Goal: Task Accomplishment & Management: Use online tool/utility

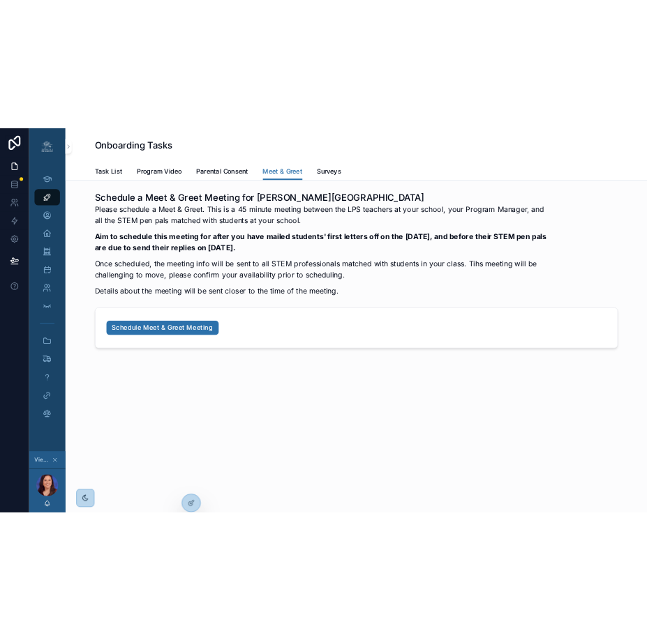
scroll to position [0, 9]
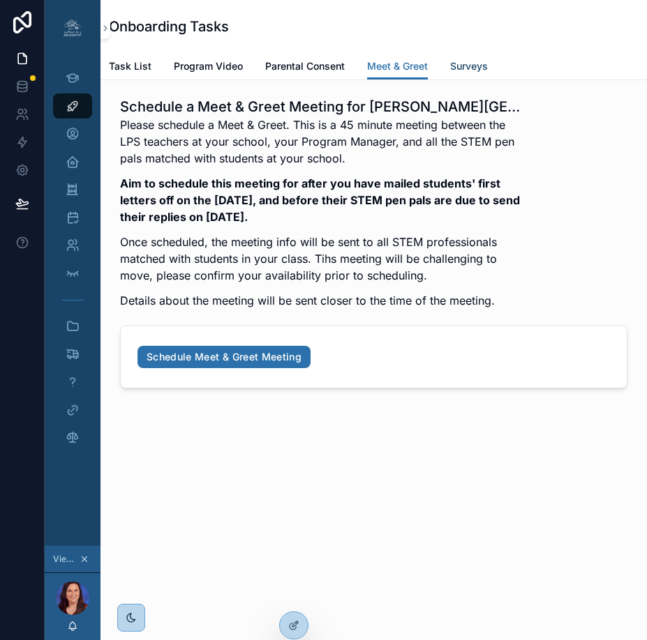
click at [459, 61] on span "Surveys" at bounding box center [469, 66] width 38 height 14
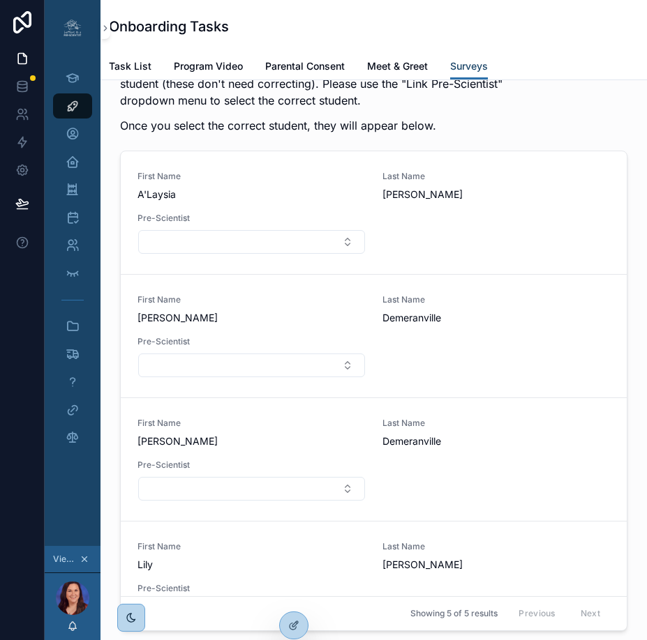
scroll to position [2372, 0]
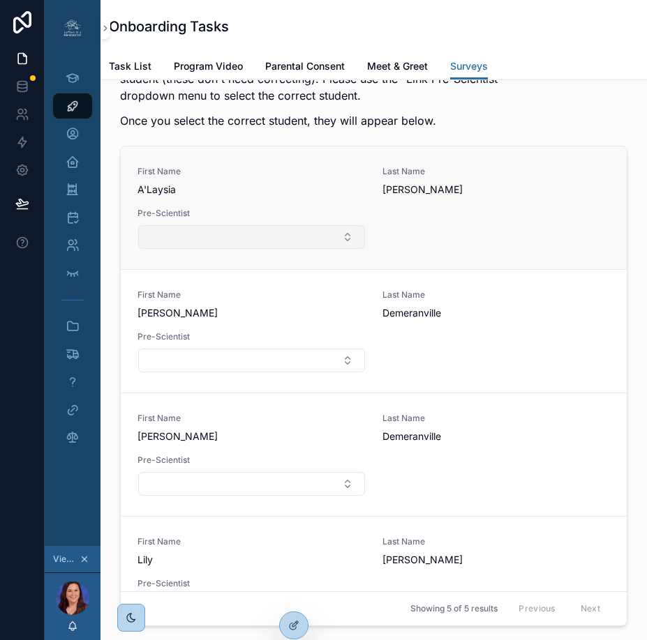
click at [248, 249] on button "Select Button" at bounding box center [251, 237] width 227 height 24
type input "*"
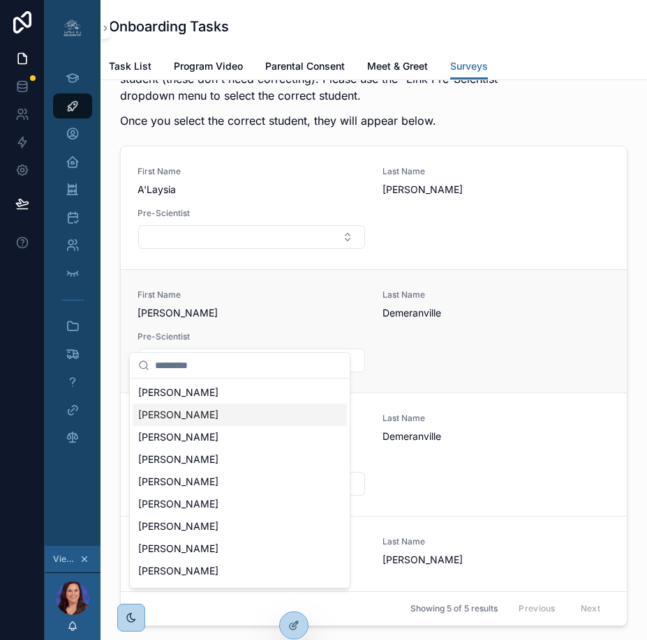
click at [419, 373] on div "First Name Felicity Last Name Demeranville Pre-Scientist" at bounding box center [373, 332] width 472 height 84
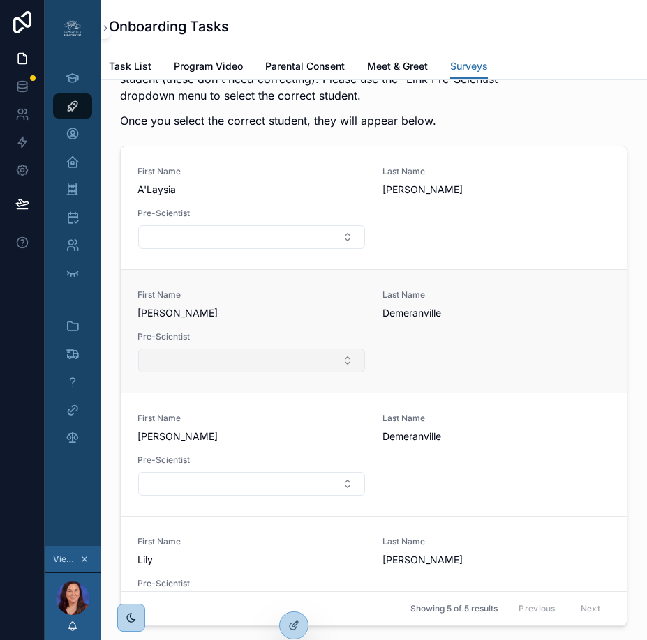
click at [227, 373] on button "Select Button" at bounding box center [251, 361] width 227 height 24
type input "*"
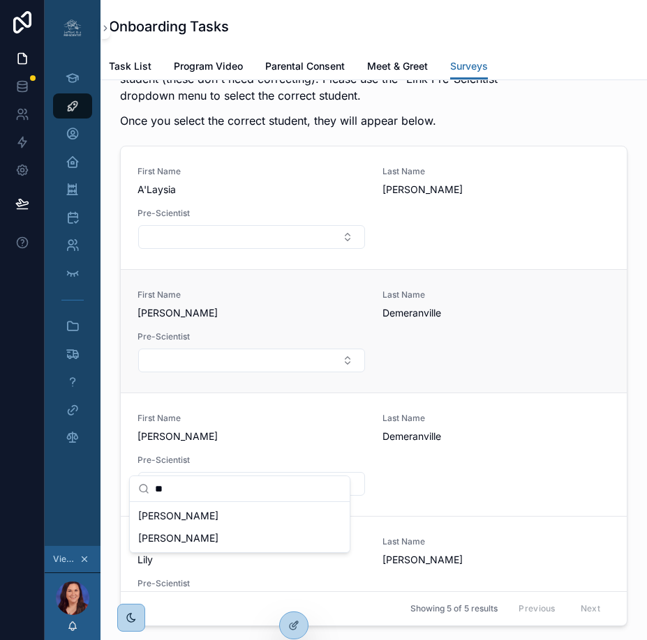
type input "**"
click at [264, 373] on div "First Name Felicity Last Name Demeranville Pre-Scientist" at bounding box center [373, 332] width 472 height 84
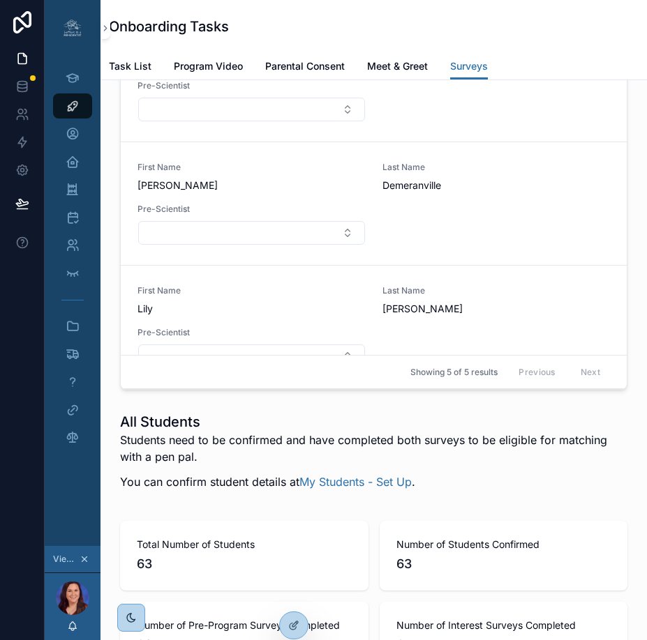
scroll to position [0, 0]
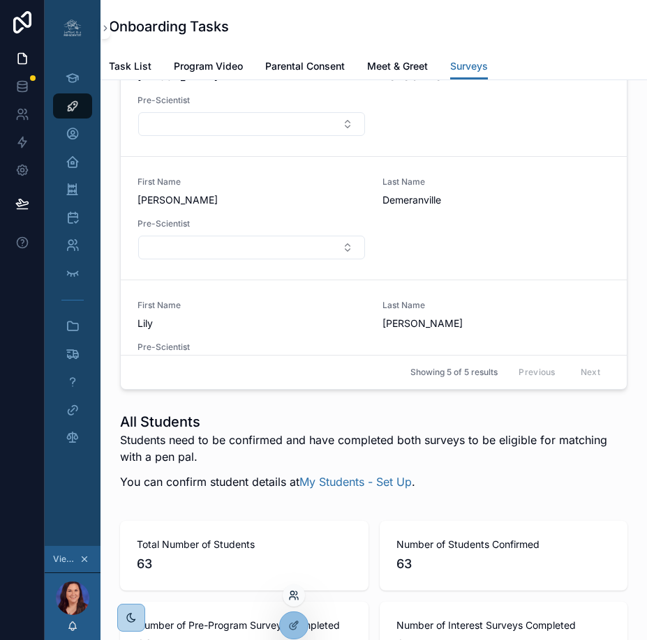
click at [294, 590] on icon at bounding box center [293, 598] width 6 height 3
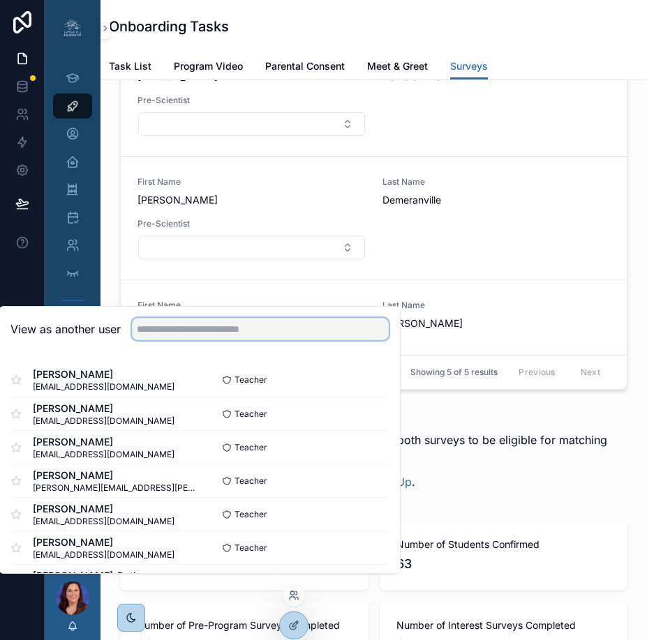
click at [283, 339] on input "text" at bounding box center [260, 329] width 257 height 22
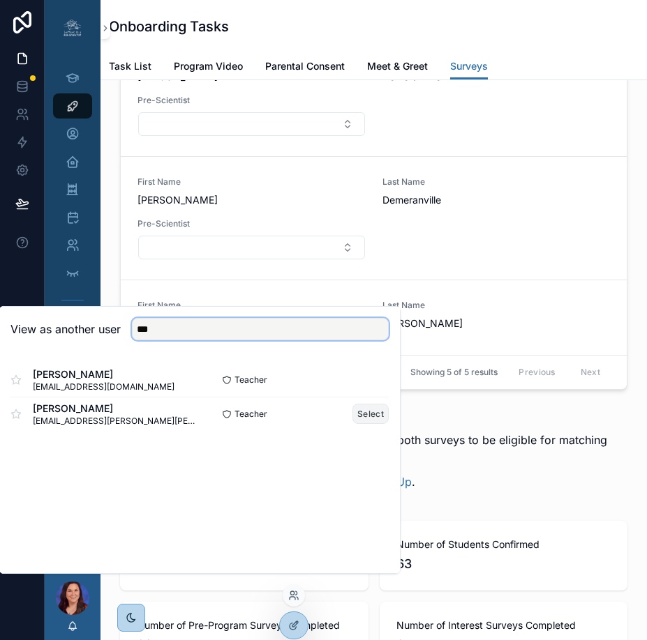
type input "***"
click at [370, 424] on button "Select" at bounding box center [370, 414] width 36 height 20
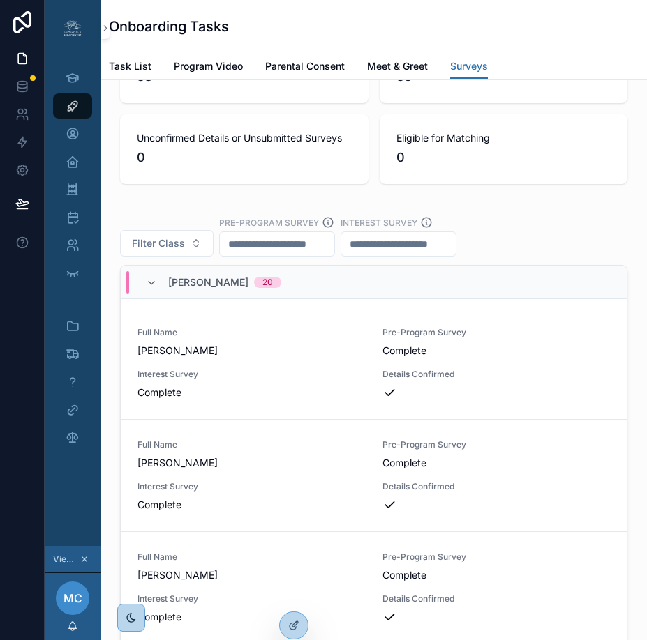
scroll to position [335, 0]
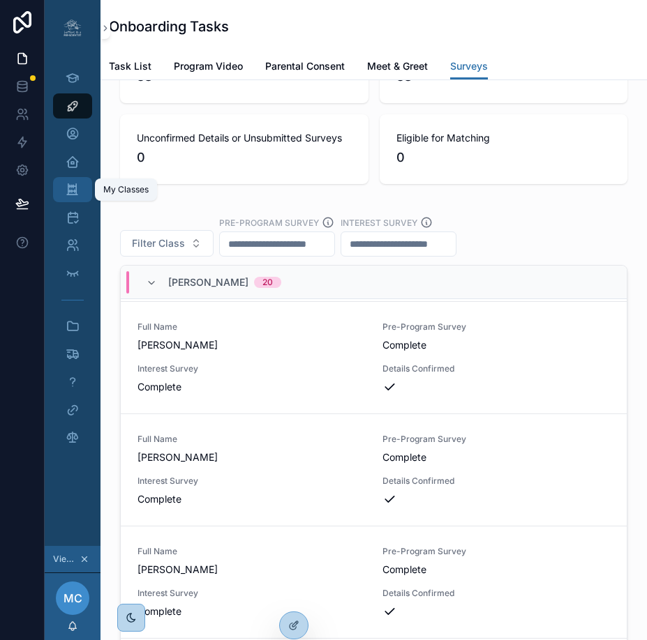
click at [66, 188] on icon "scrollable content" at bounding box center [72, 190] width 13 height 14
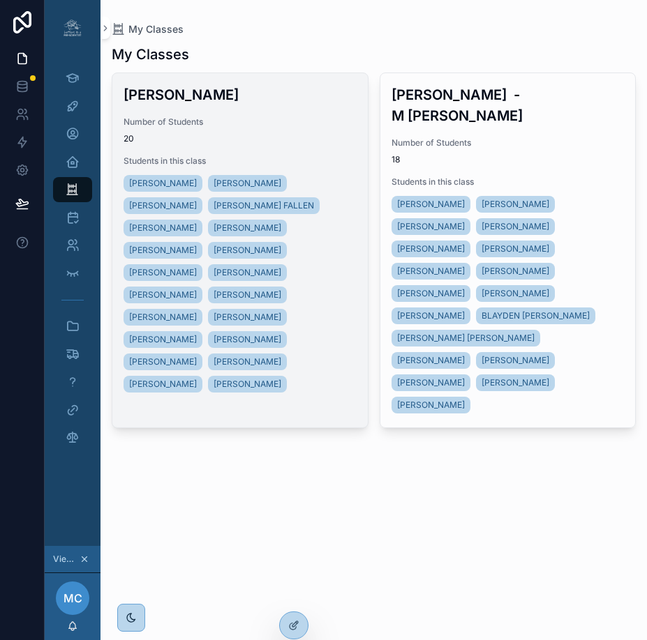
click at [319, 129] on div "Number of Students 20" at bounding box center [239, 130] width 233 height 28
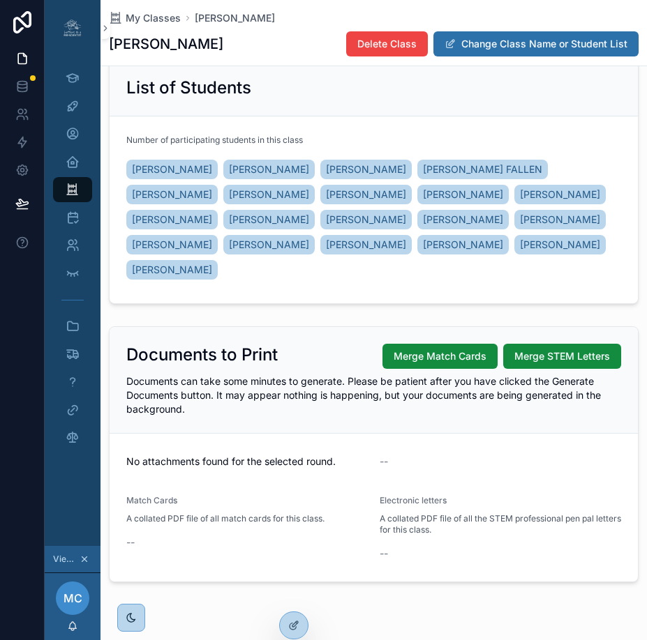
scroll to position [158, 0]
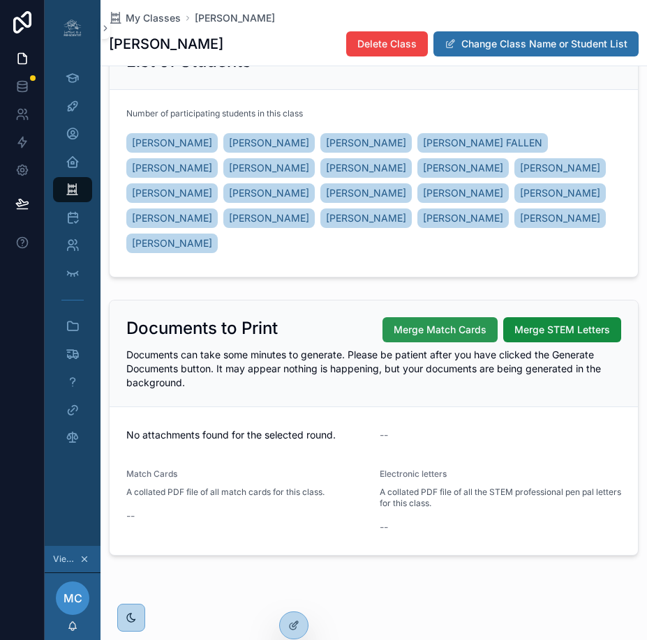
click at [421, 333] on span "Merge Match Cards" at bounding box center [439, 330] width 93 height 14
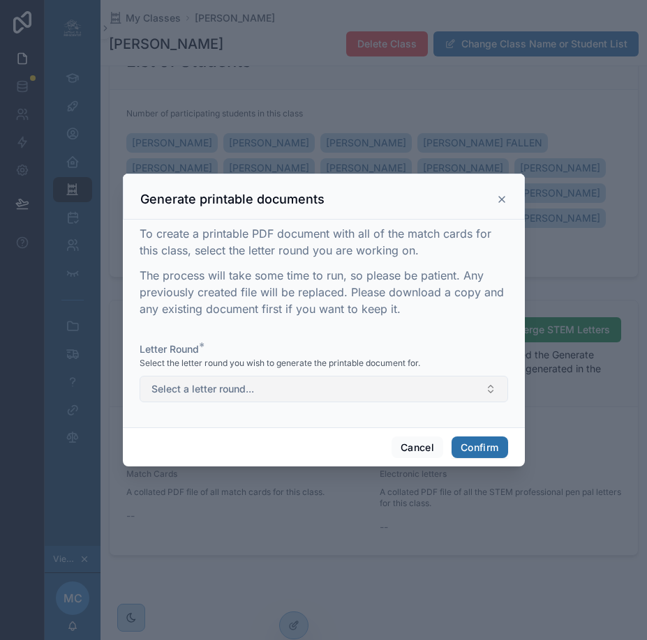
click at [409, 397] on button "Select a letter round..." at bounding box center [324, 389] width 368 height 27
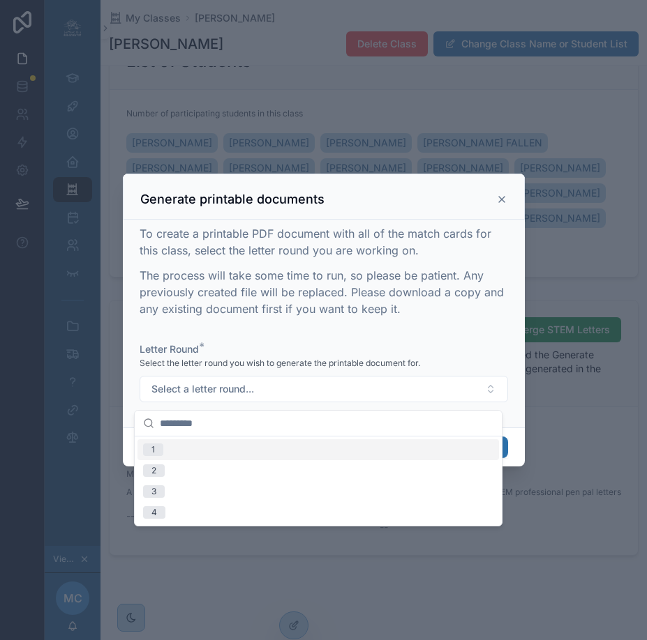
click at [311, 452] on div "1" at bounding box center [317, 449] width 361 height 21
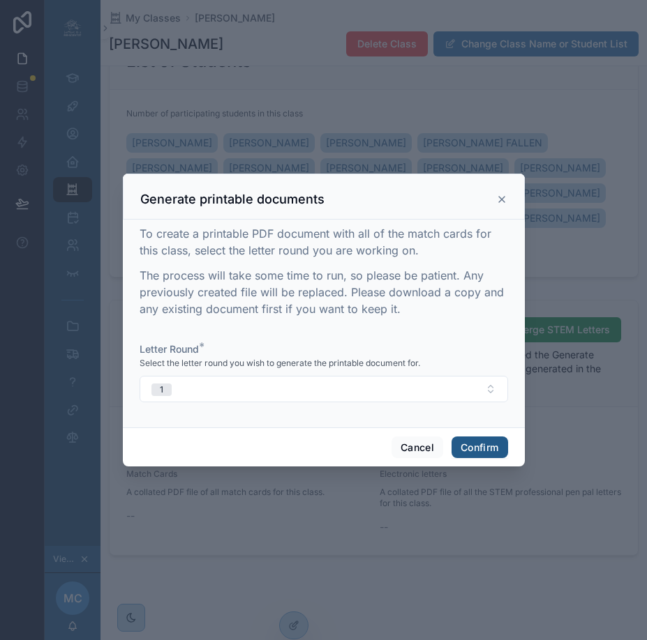
click at [473, 459] on button "Confirm" at bounding box center [479, 448] width 56 height 22
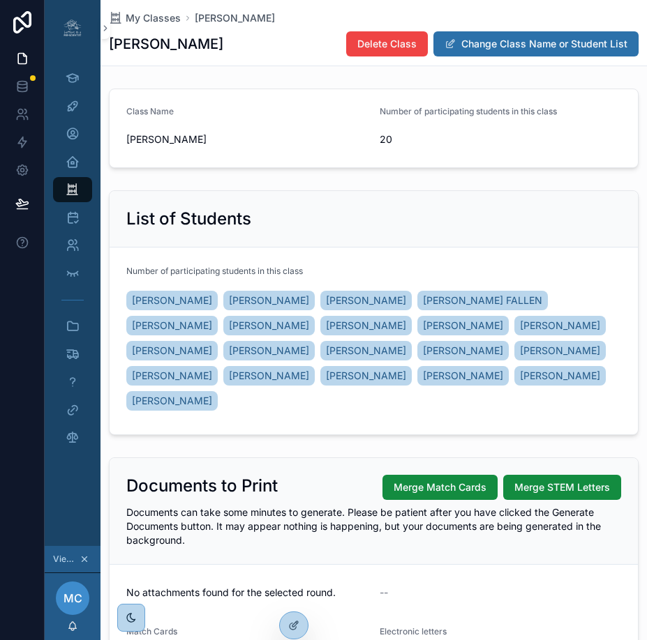
scroll to position [0, 7]
click at [156, 20] on span "My Classes" at bounding box center [153, 18] width 55 height 14
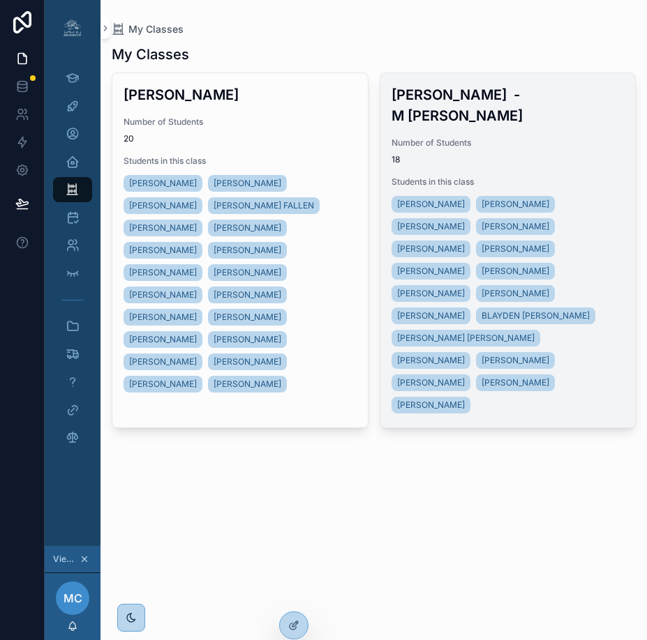
click at [510, 137] on div "Number of Students 18" at bounding box center [507, 151] width 233 height 28
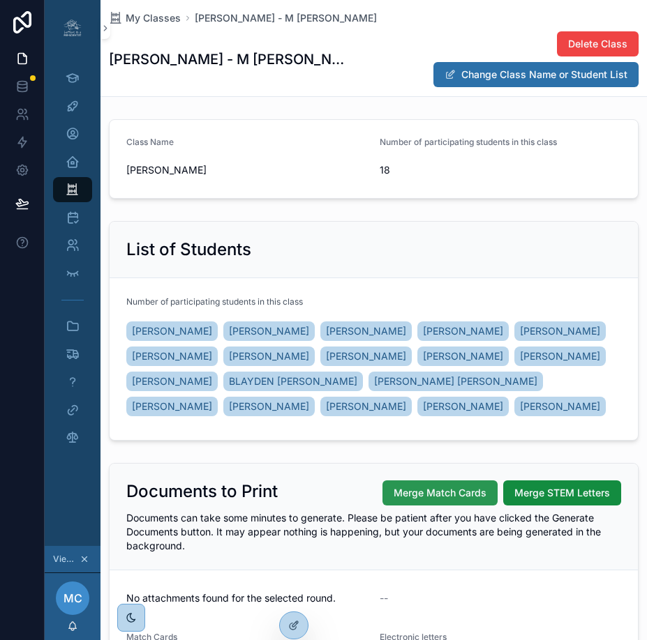
click at [412, 486] on span "Merge Match Cards" at bounding box center [439, 493] width 93 height 14
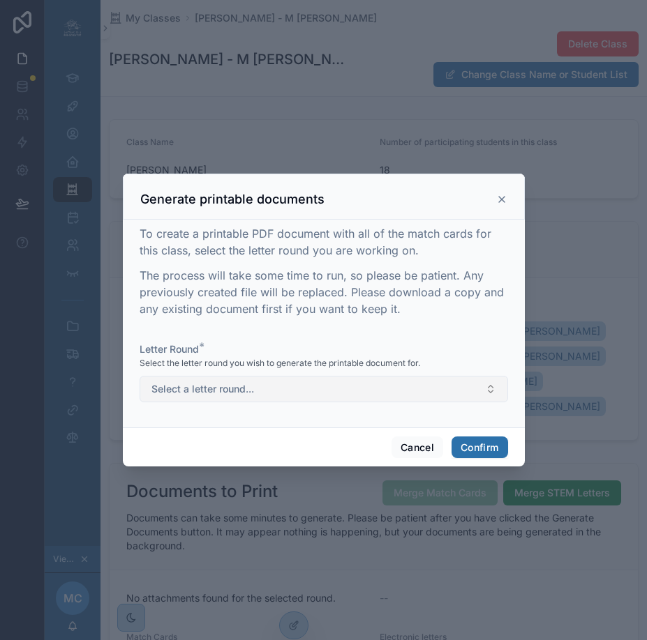
click at [371, 398] on button "Select a letter round..." at bounding box center [324, 389] width 368 height 27
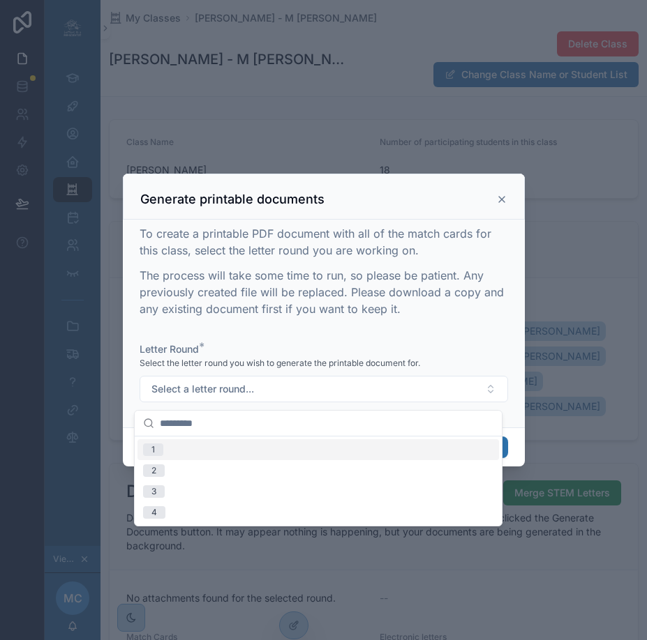
click at [318, 458] on div "1" at bounding box center [317, 449] width 361 height 21
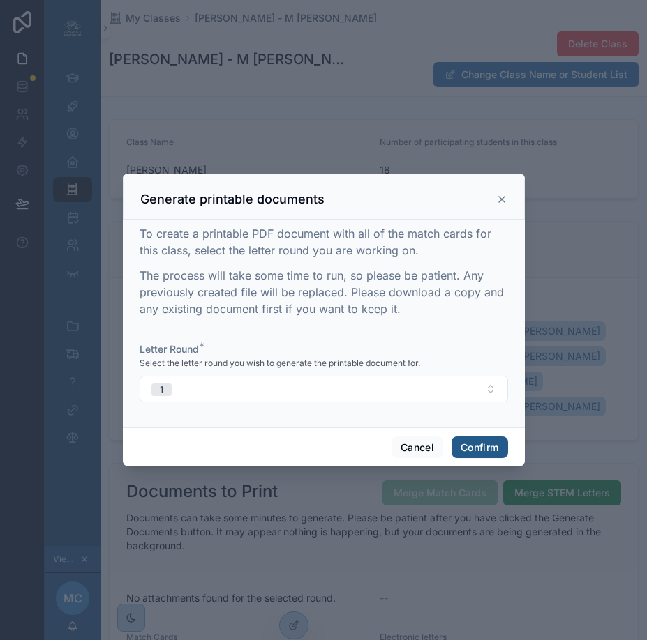
click at [465, 453] on button "Confirm" at bounding box center [479, 448] width 56 height 22
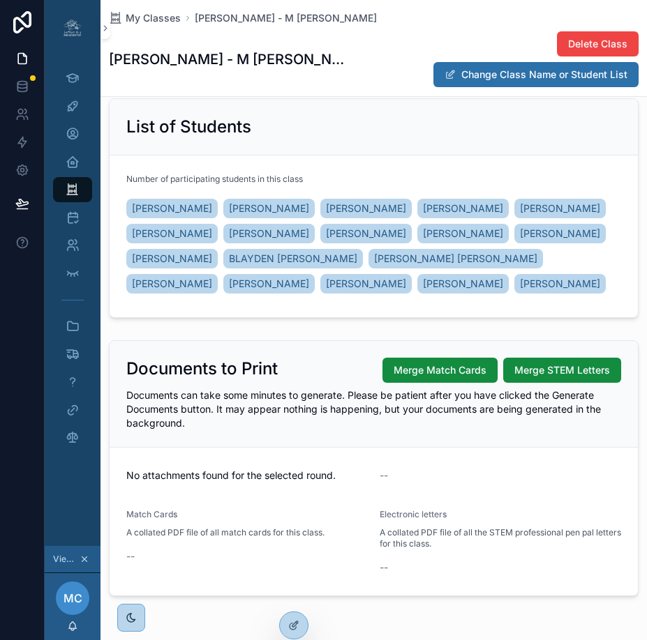
scroll to position [133, 0]
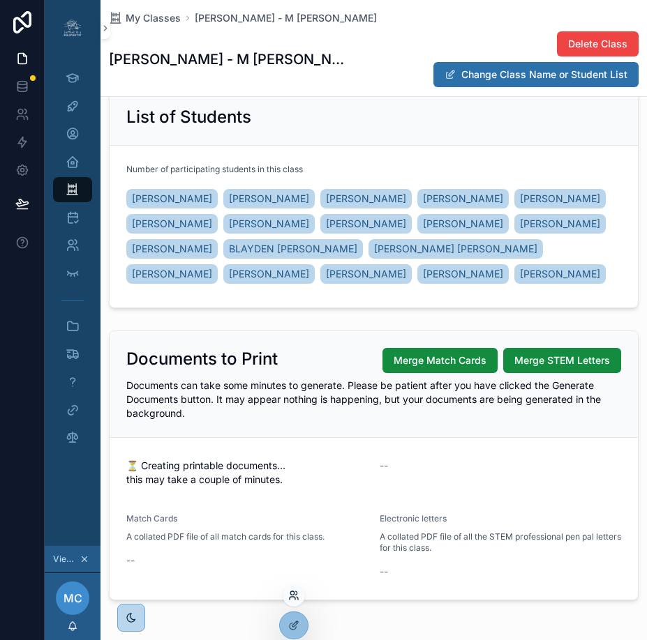
click at [294, 599] on icon at bounding box center [293, 598] width 6 height 3
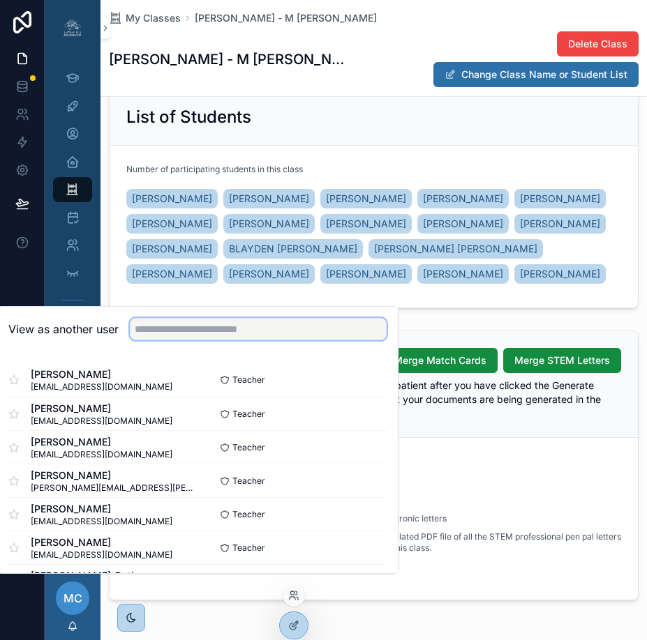
click at [305, 340] on input "text" at bounding box center [258, 329] width 257 height 22
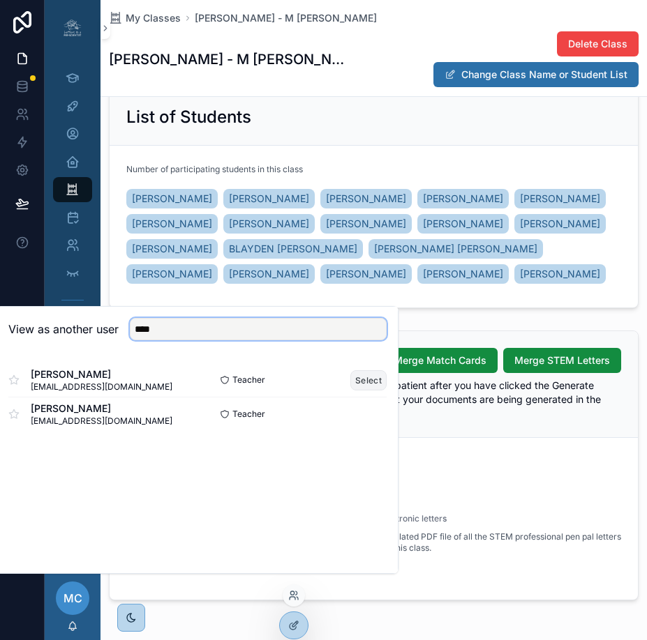
type input "****"
click at [361, 390] on button "Select" at bounding box center [368, 380] width 36 height 20
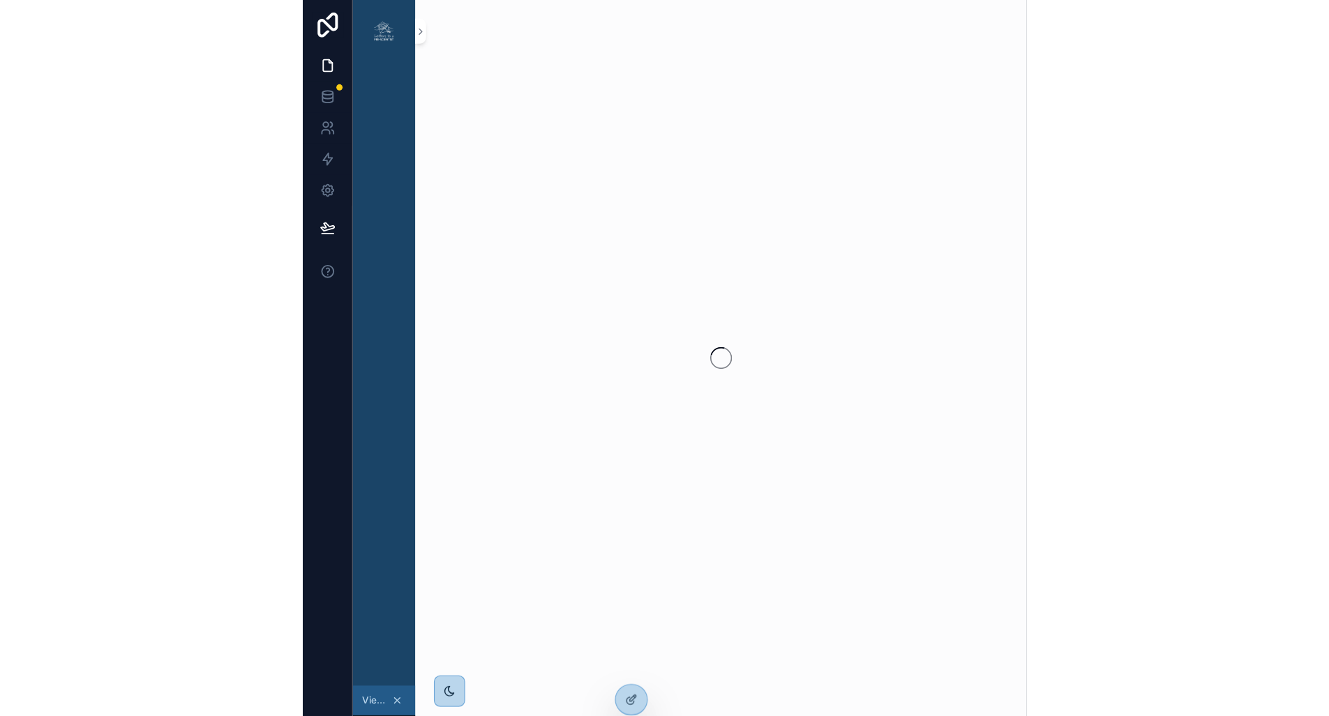
scroll to position [0, 7]
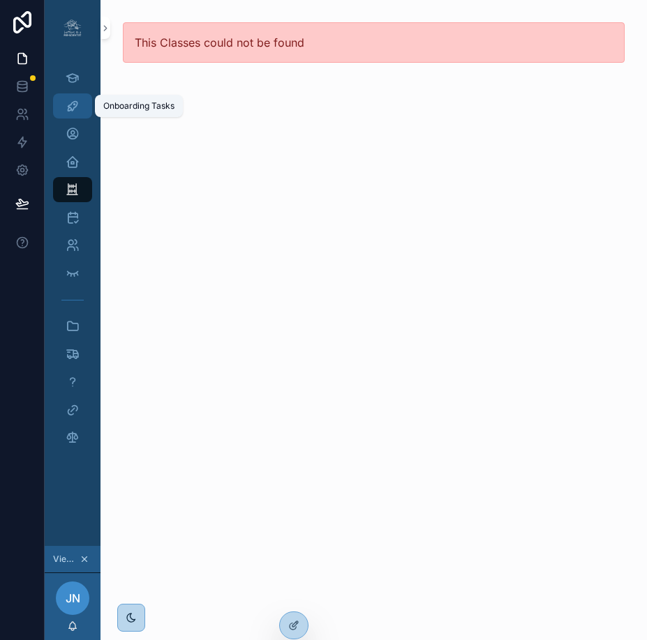
click at [63, 114] on div "Onboarding Tasks" at bounding box center [72, 106] width 22 height 22
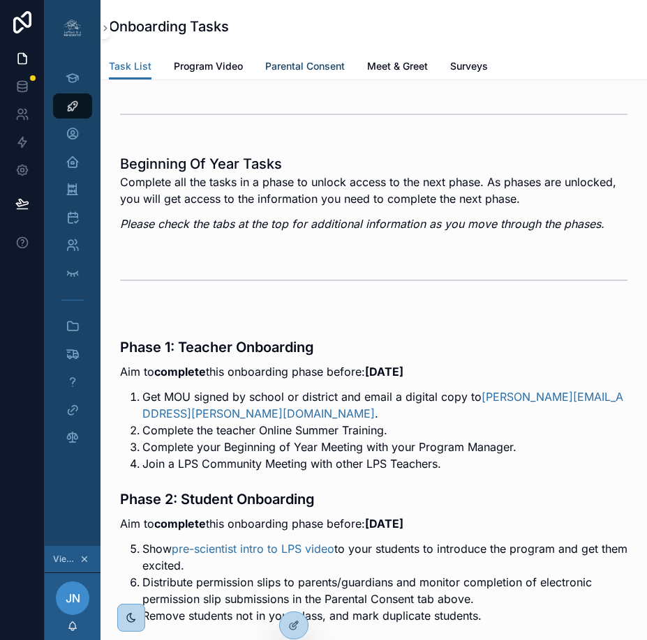
click at [300, 65] on span "Parental Consent" at bounding box center [305, 66] width 80 height 14
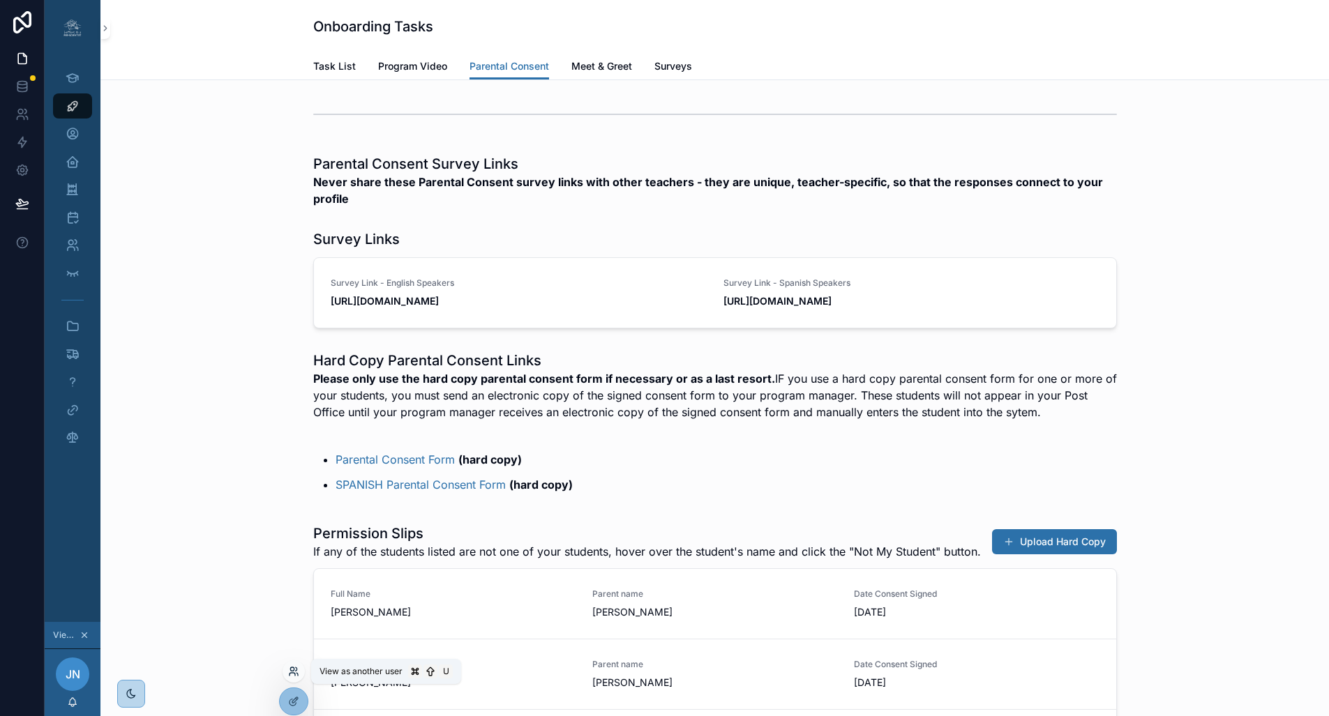
click at [293, 640] on icon at bounding box center [293, 671] width 11 height 11
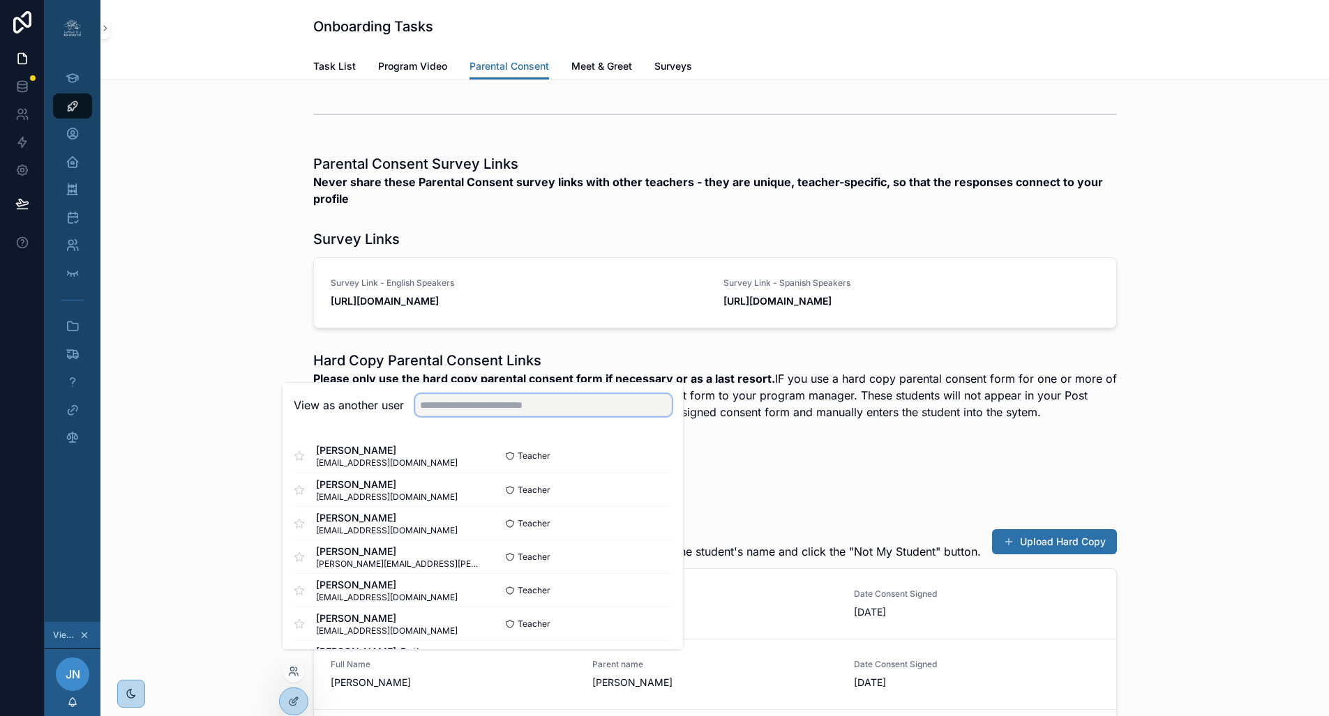
click at [452, 416] on input "text" at bounding box center [543, 405] width 257 height 22
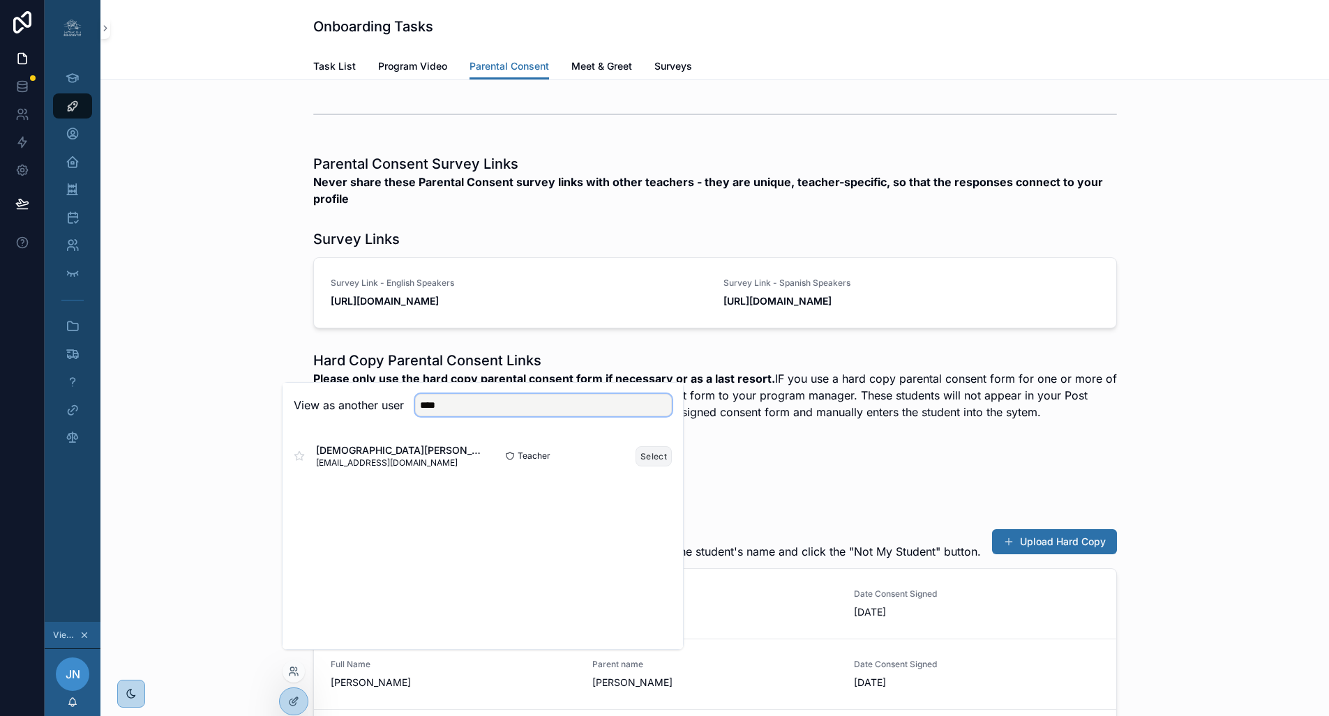
type input "****"
click at [646, 467] on button "Select" at bounding box center [654, 456] width 36 height 20
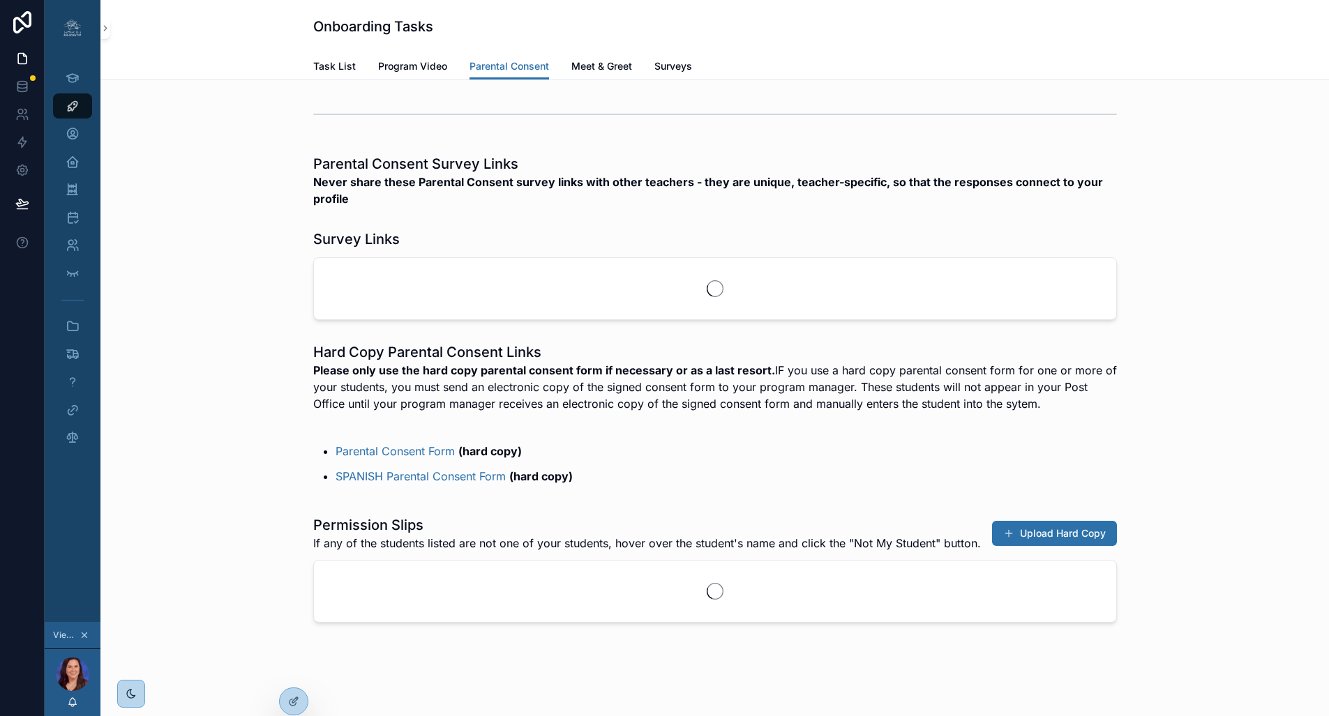
scroll to position [0, 1]
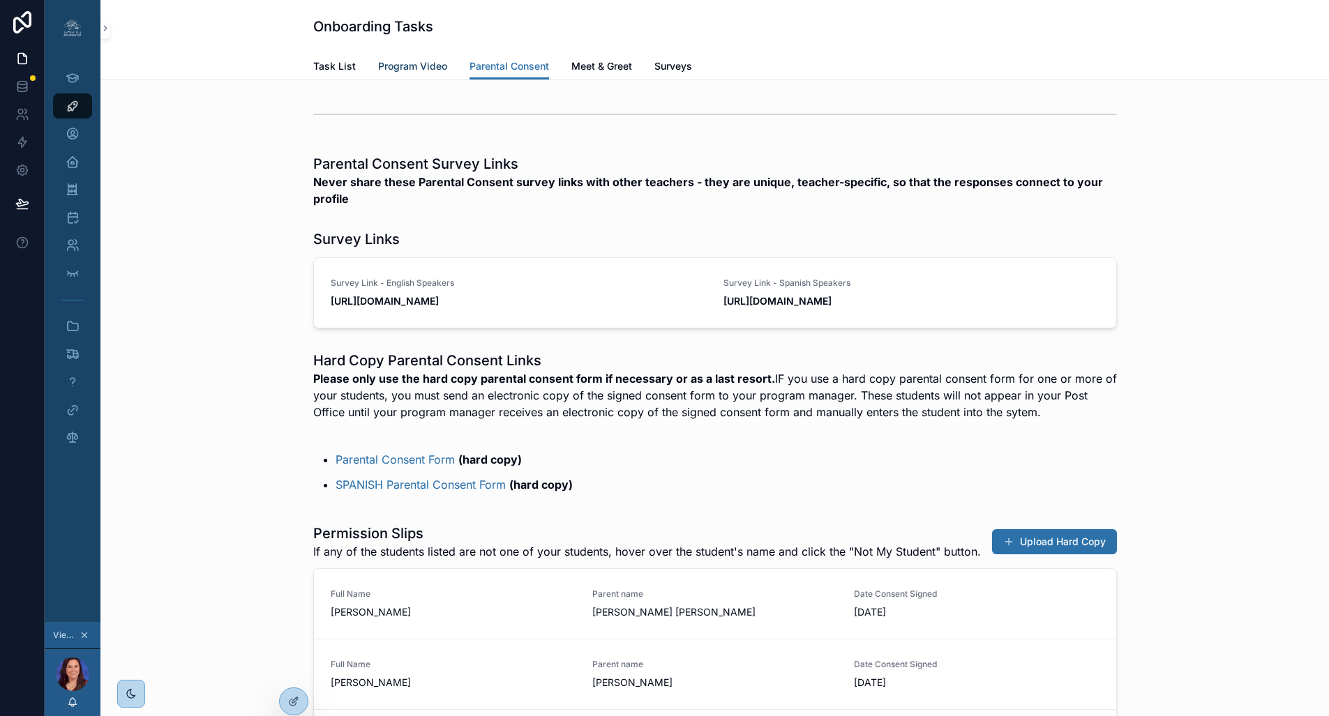
click at [406, 65] on span "Program Video" at bounding box center [412, 66] width 69 height 14
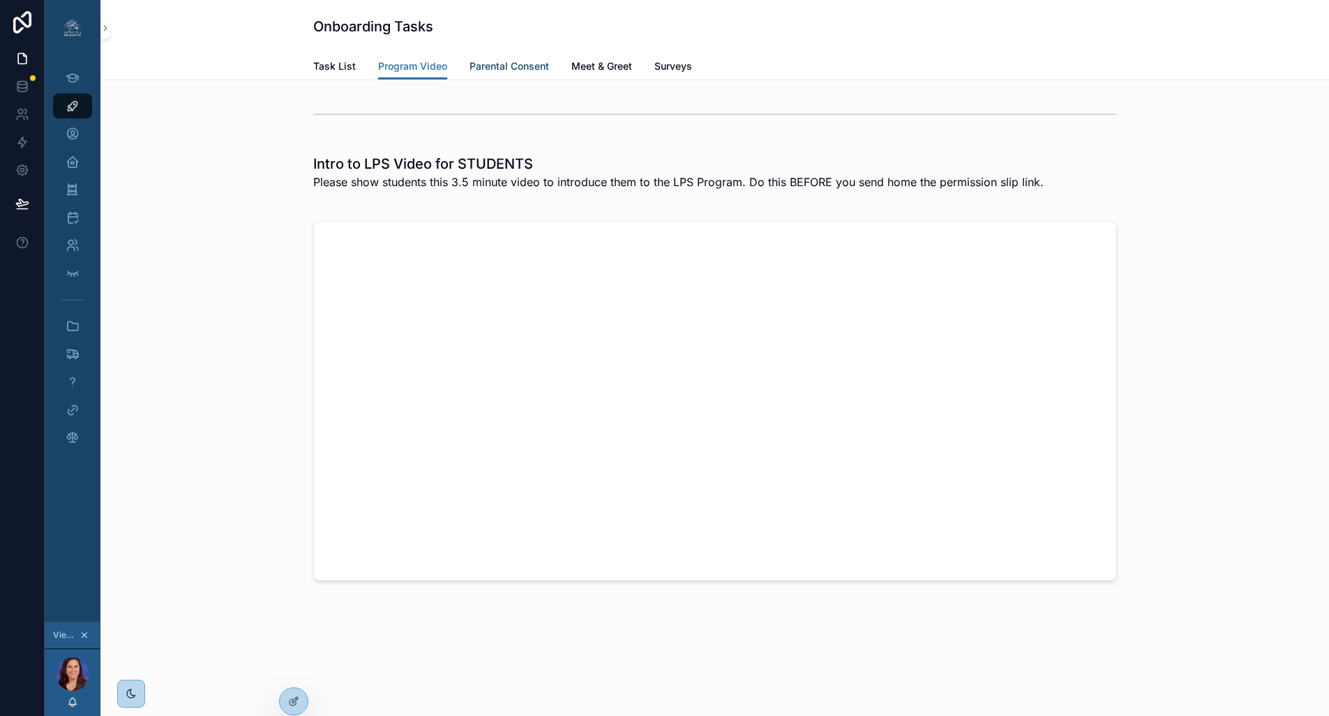
click at [502, 63] on span "Parental Consent" at bounding box center [509, 66] width 80 height 14
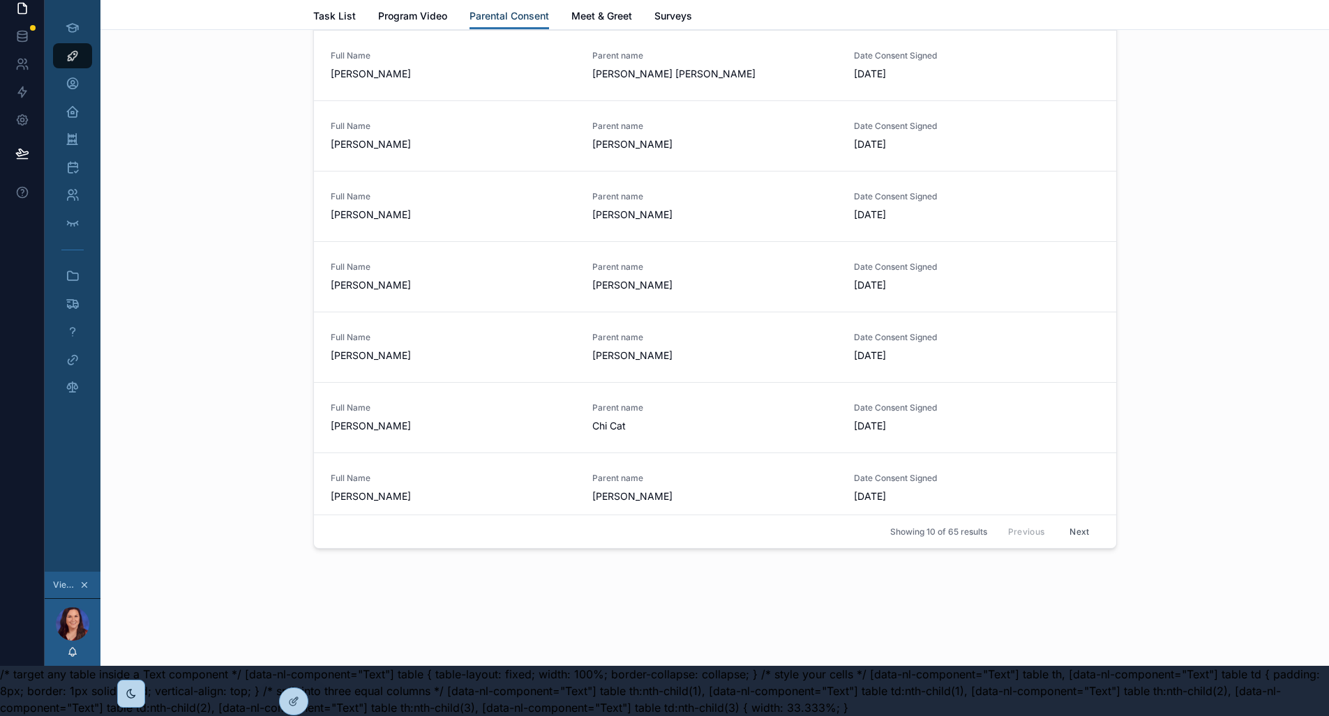
scroll to position [35, 0]
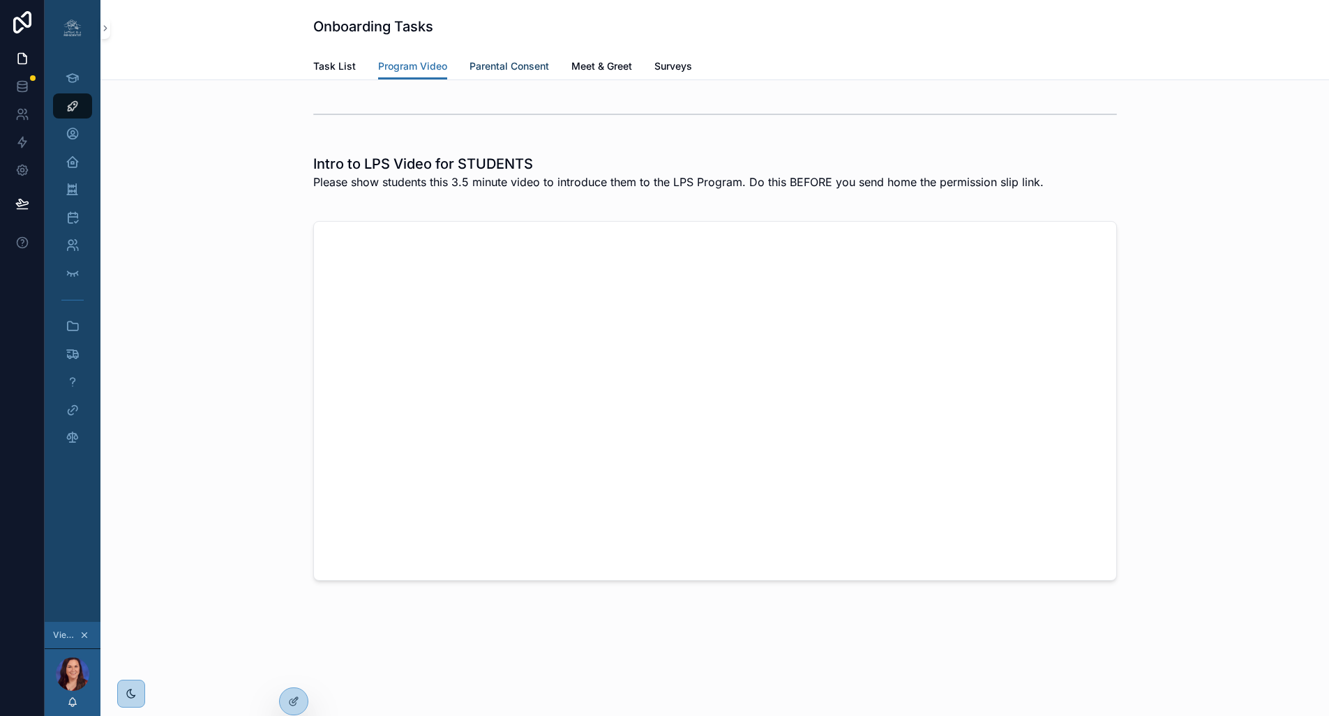
scroll to position [0, 3]
click at [516, 68] on span "Parental Consent" at bounding box center [509, 66] width 80 height 14
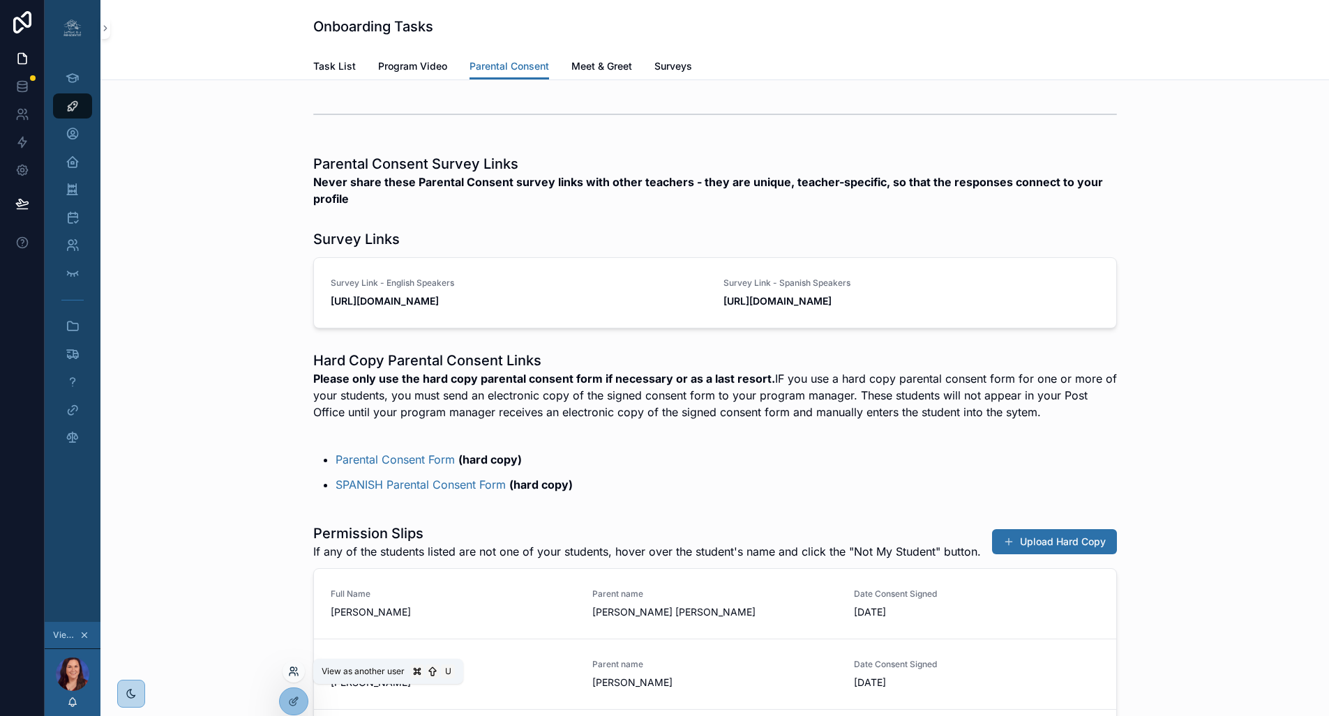
click at [295, 675] on icon at bounding box center [293, 674] width 6 height 3
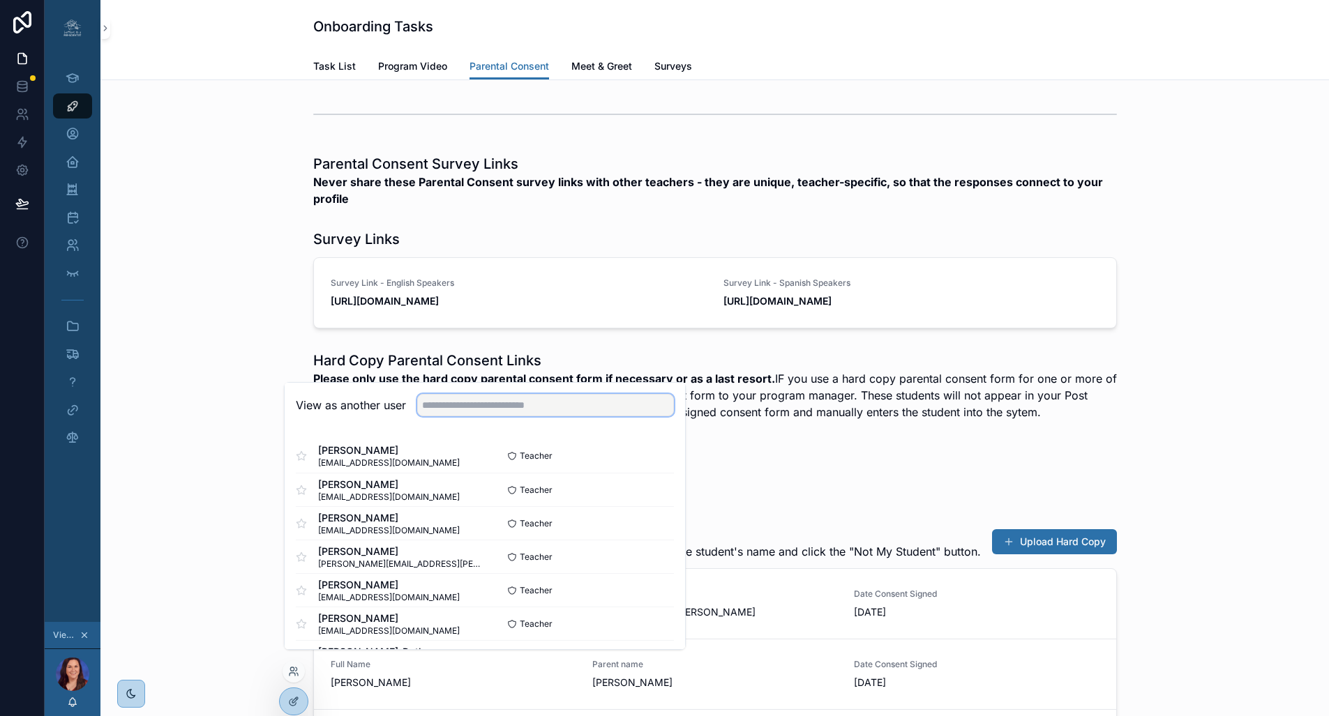
click at [462, 416] on input "text" at bounding box center [545, 405] width 257 height 22
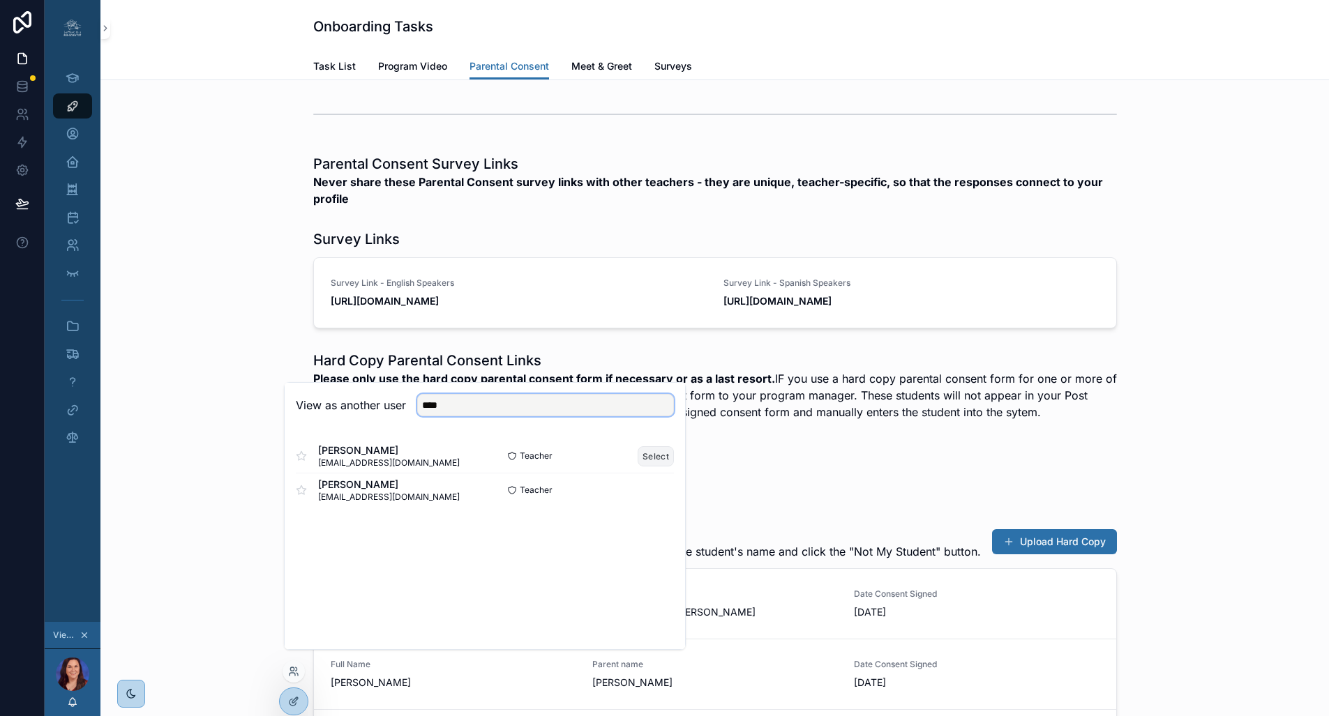
type input "****"
click at [660, 467] on button "Select" at bounding box center [656, 456] width 36 height 20
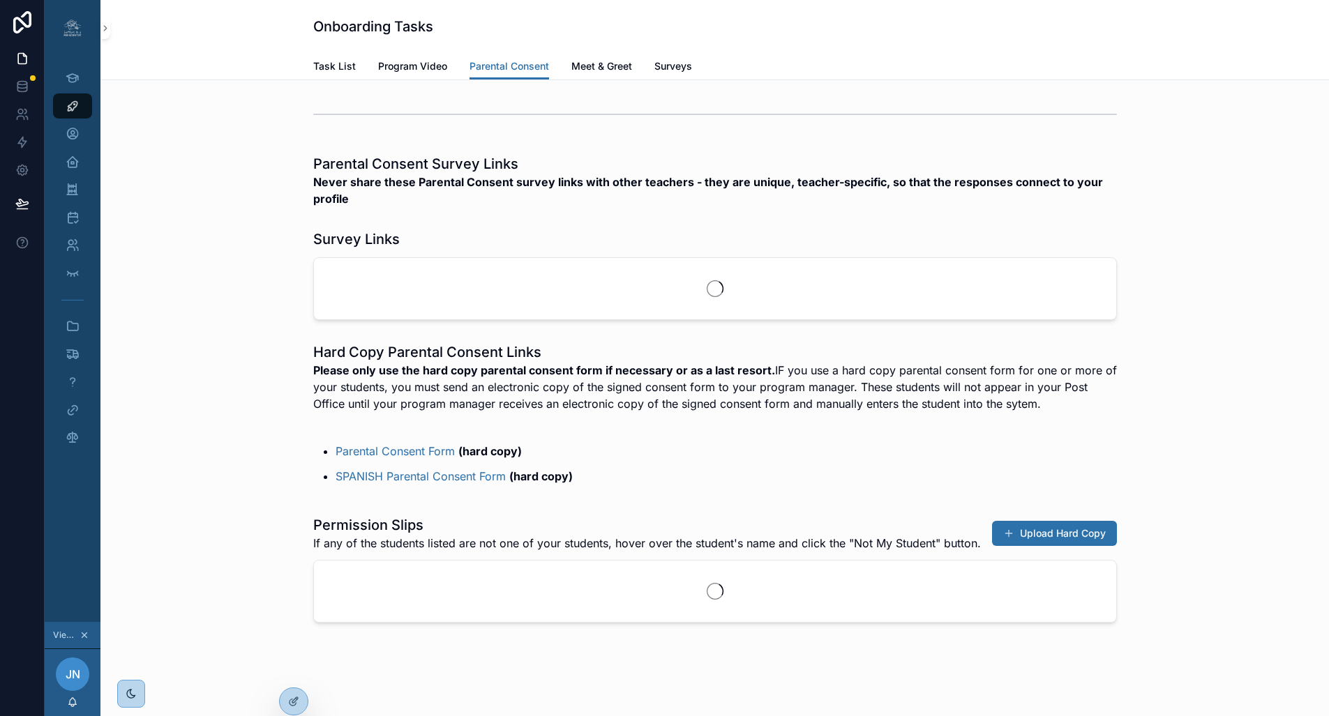
scroll to position [0, 3]
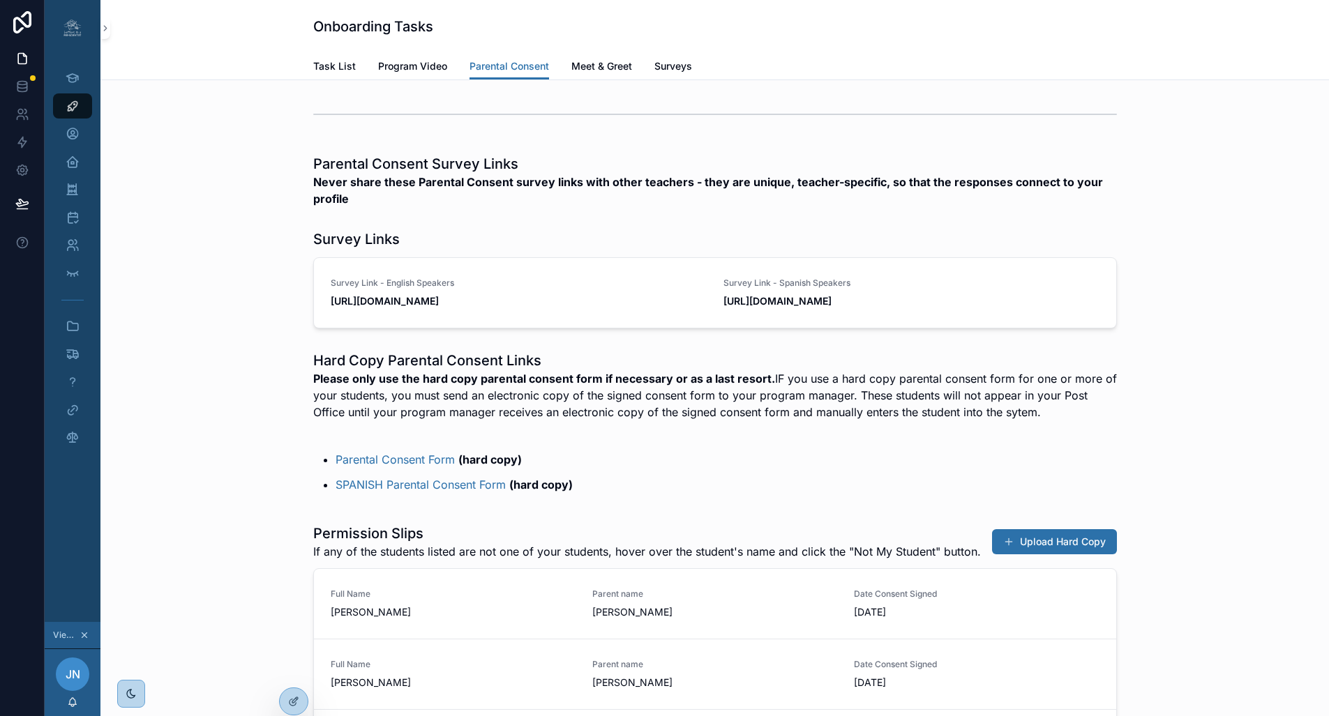
click at [83, 638] on icon "scrollable content" at bounding box center [84, 635] width 5 height 5
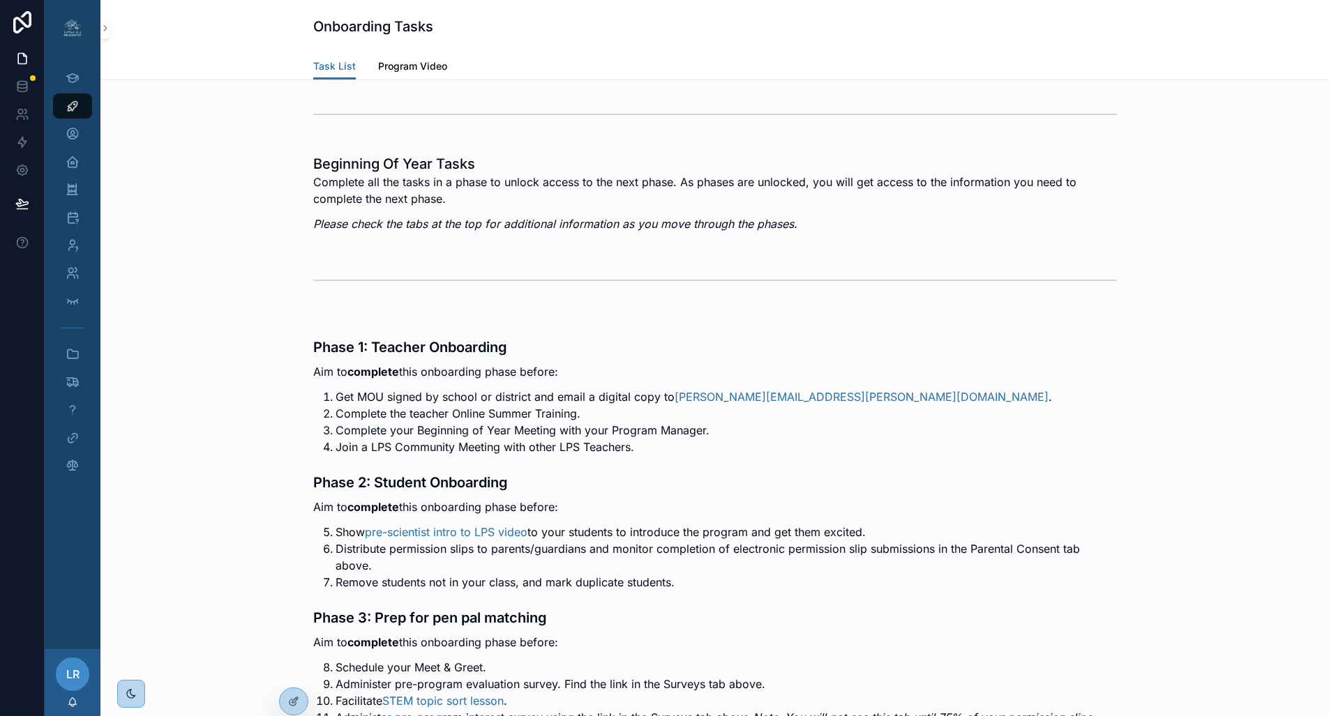
scroll to position [0, 3]
click at [66, 683] on span "LR" at bounding box center [72, 674] width 13 height 17
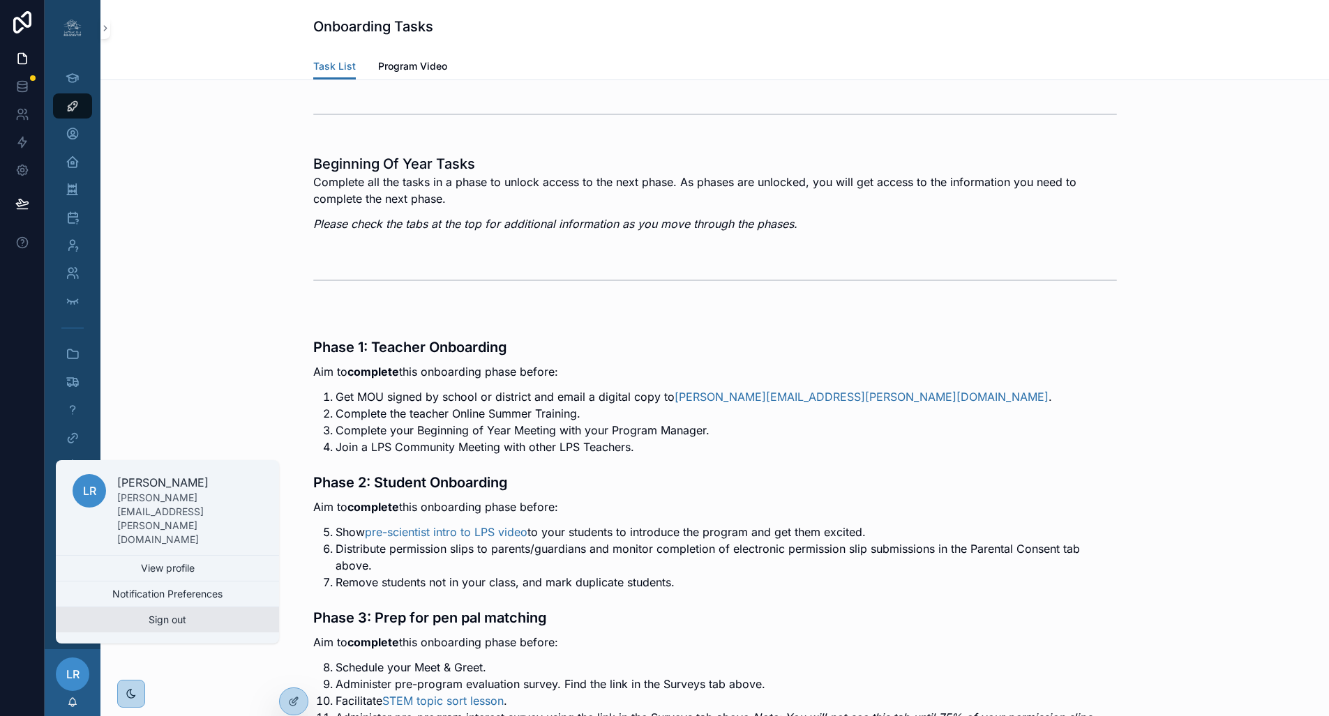
click at [155, 627] on button "Sign out" at bounding box center [167, 620] width 223 height 25
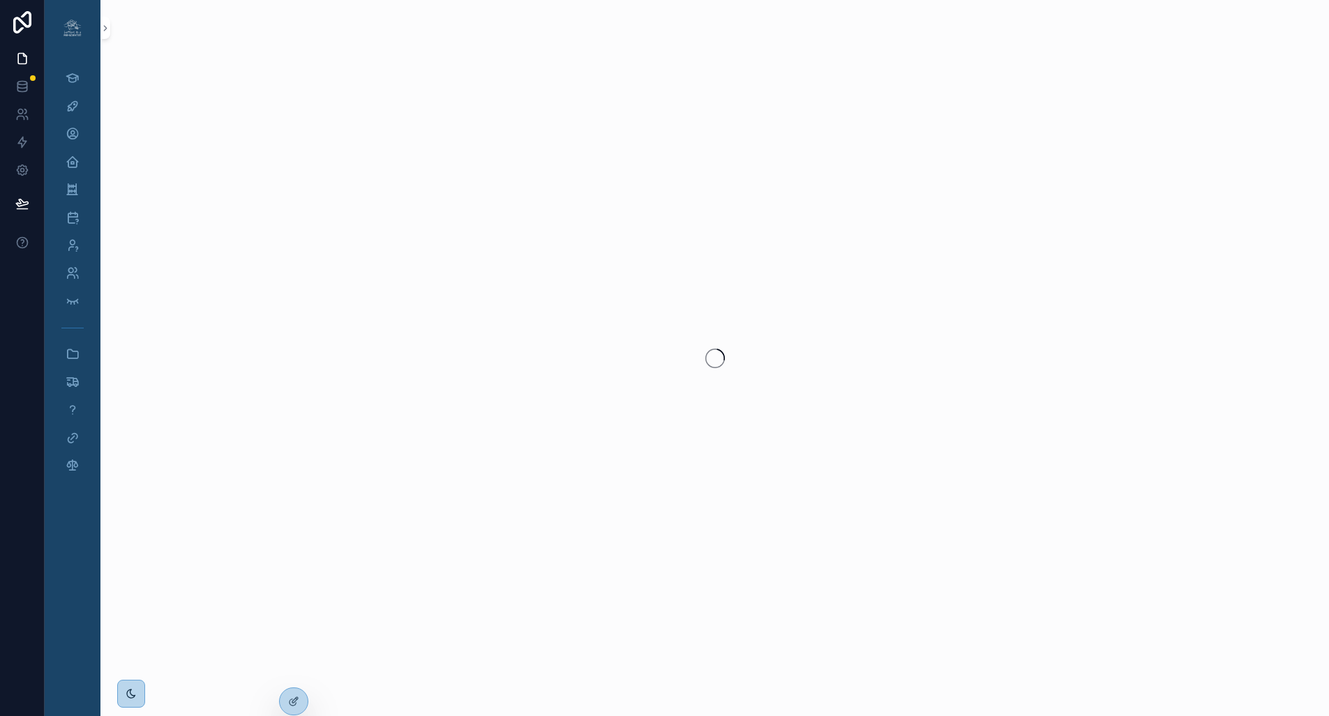
scroll to position [0, 3]
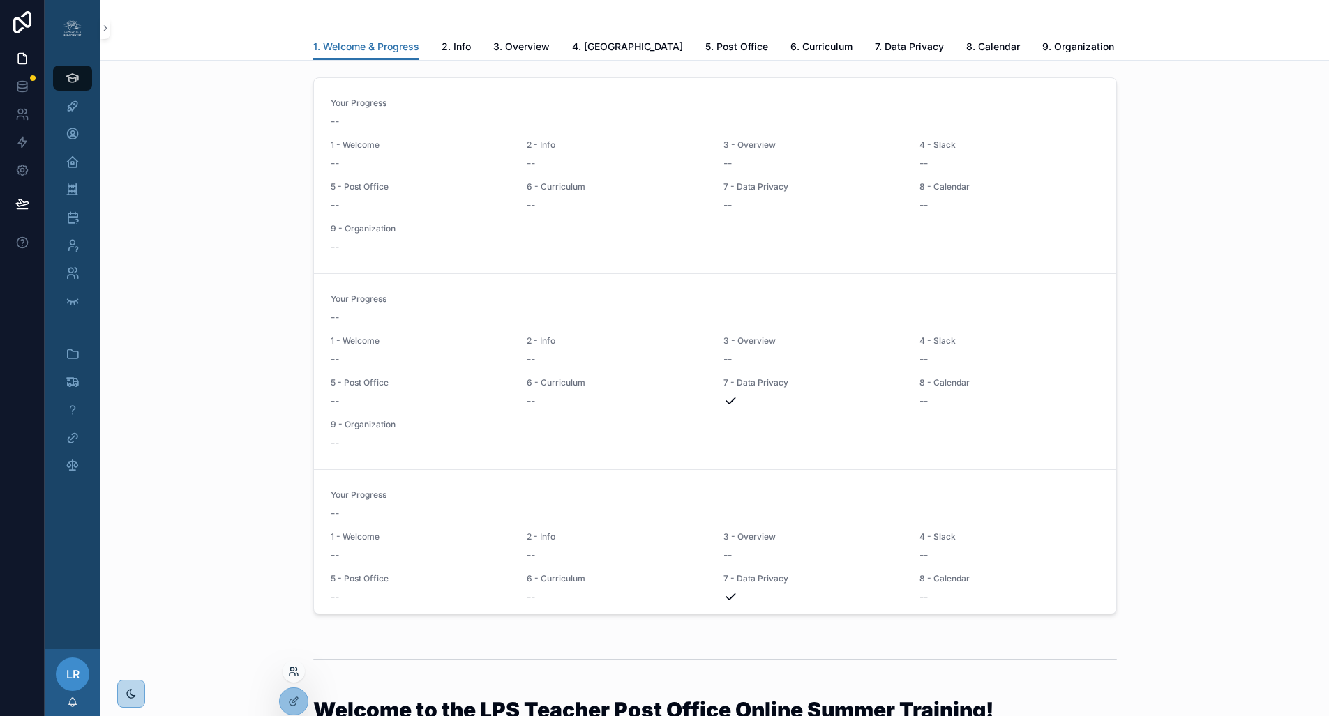
click at [295, 672] on icon at bounding box center [293, 671] width 11 height 11
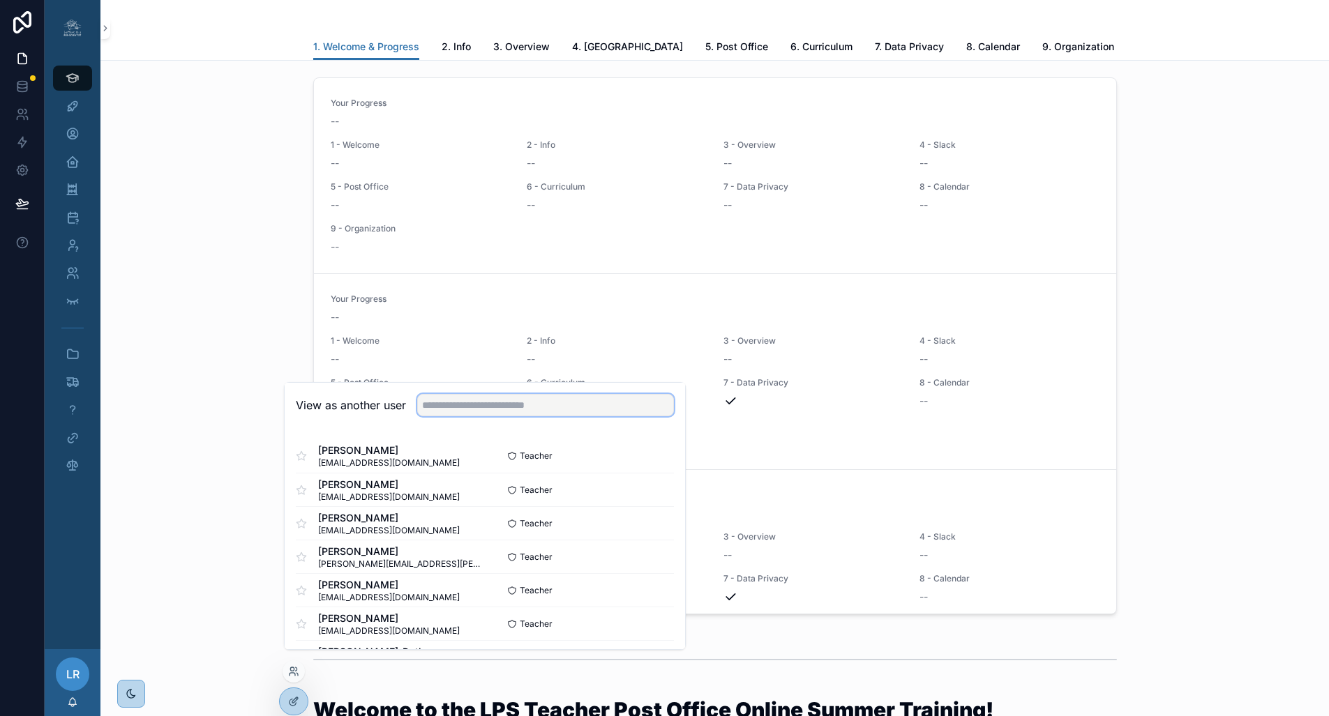
click at [458, 415] on input "text" at bounding box center [545, 405] width 257 height 22
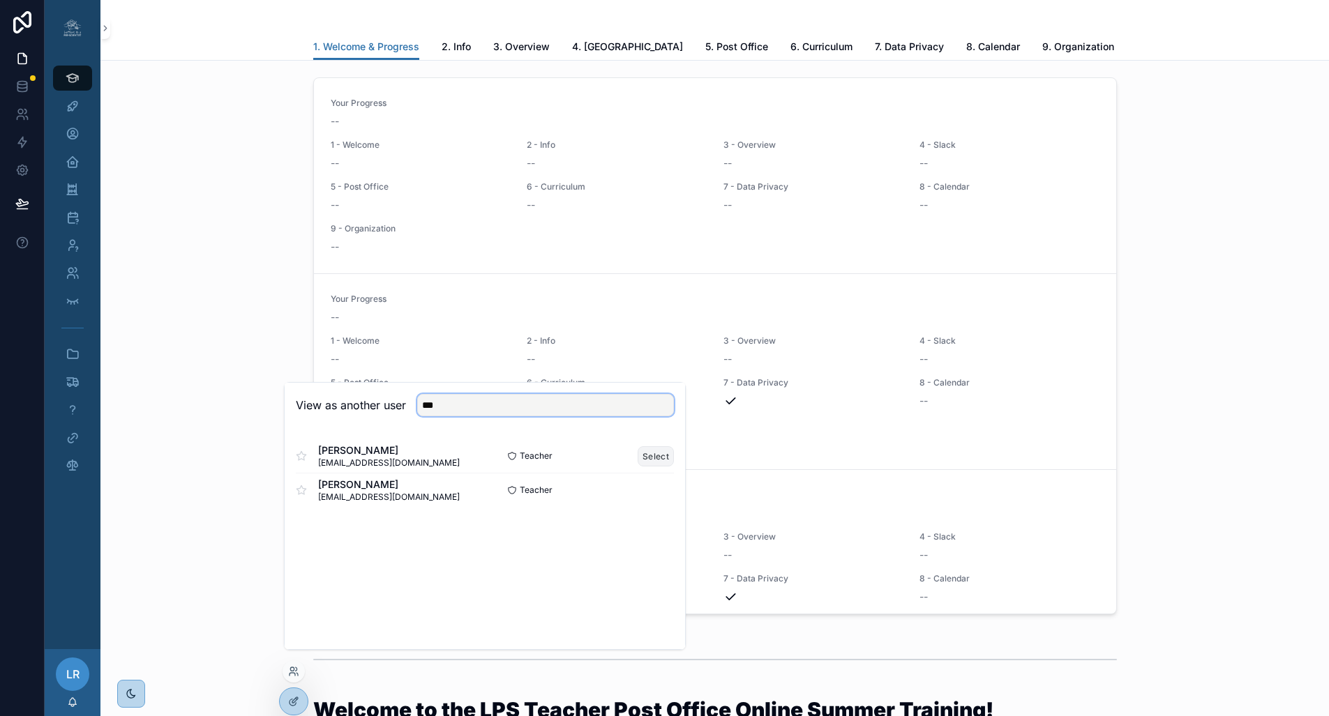
type input "***"
click at [646, 465] on button "Select" at bounding box center [656, 456] width 36 height 20
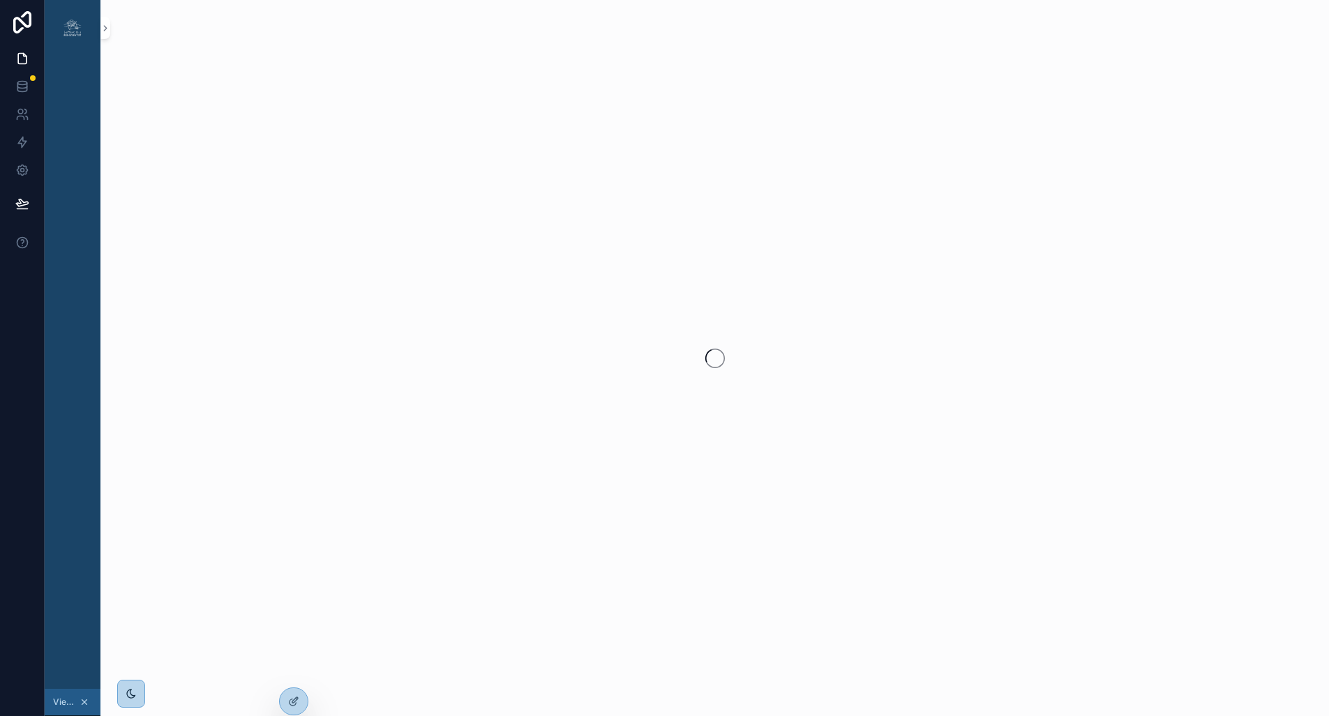
scroll to position [0, 3]
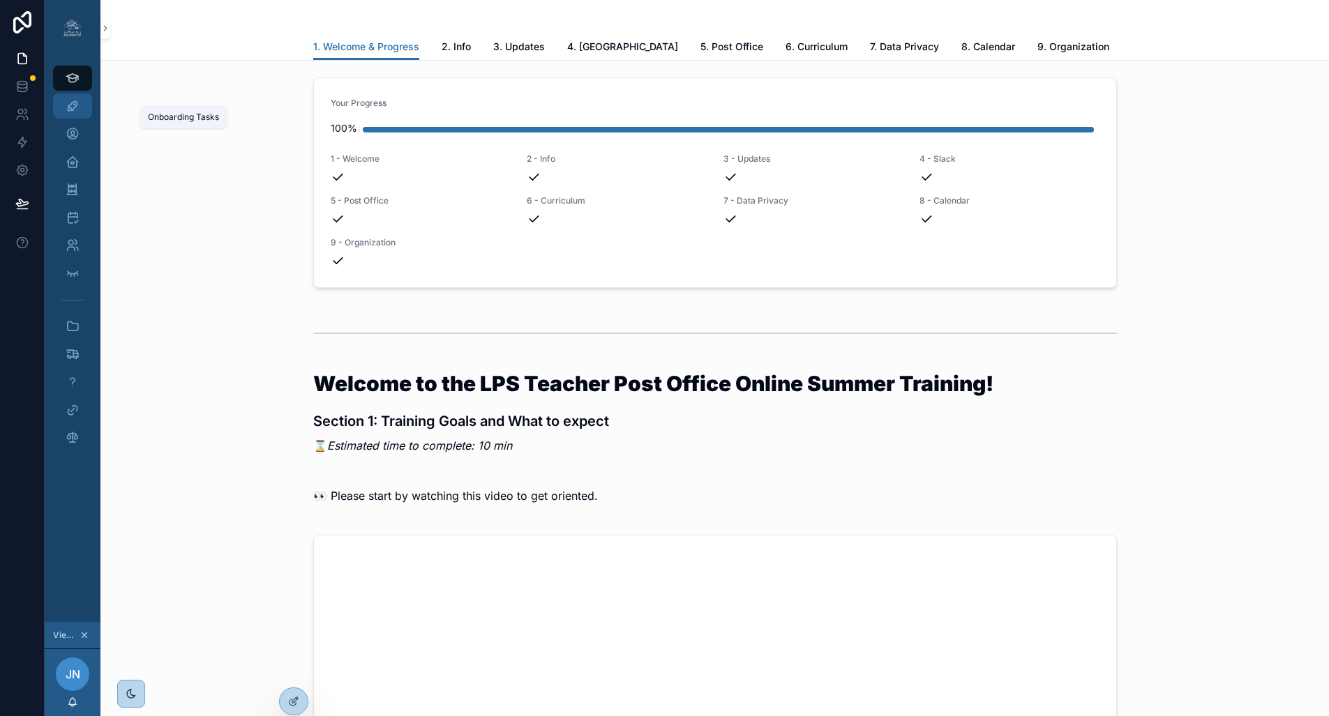
click at [68, 108] on icon "scrollable content" at bounding box center [73, 106] width 14 height 14
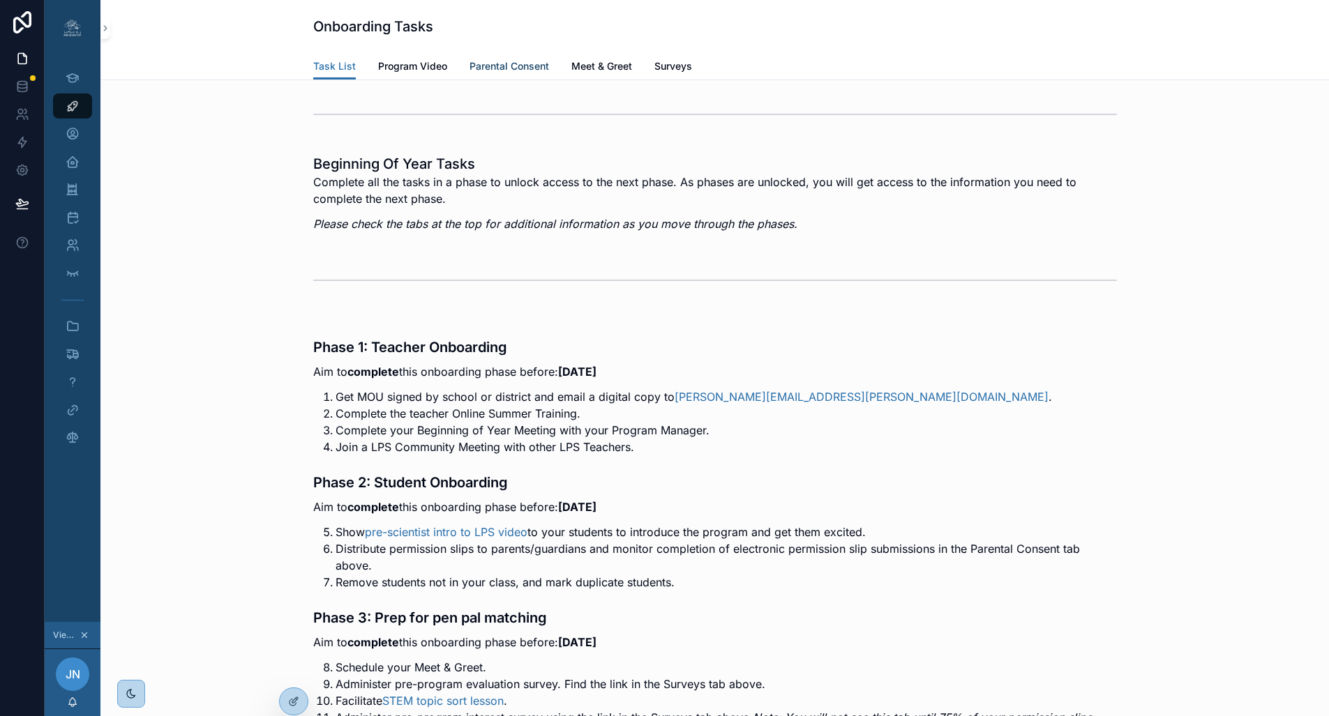
click at [506, 67] on span "Parental Consent" at bounding box center [509, 66] width 80 height 14
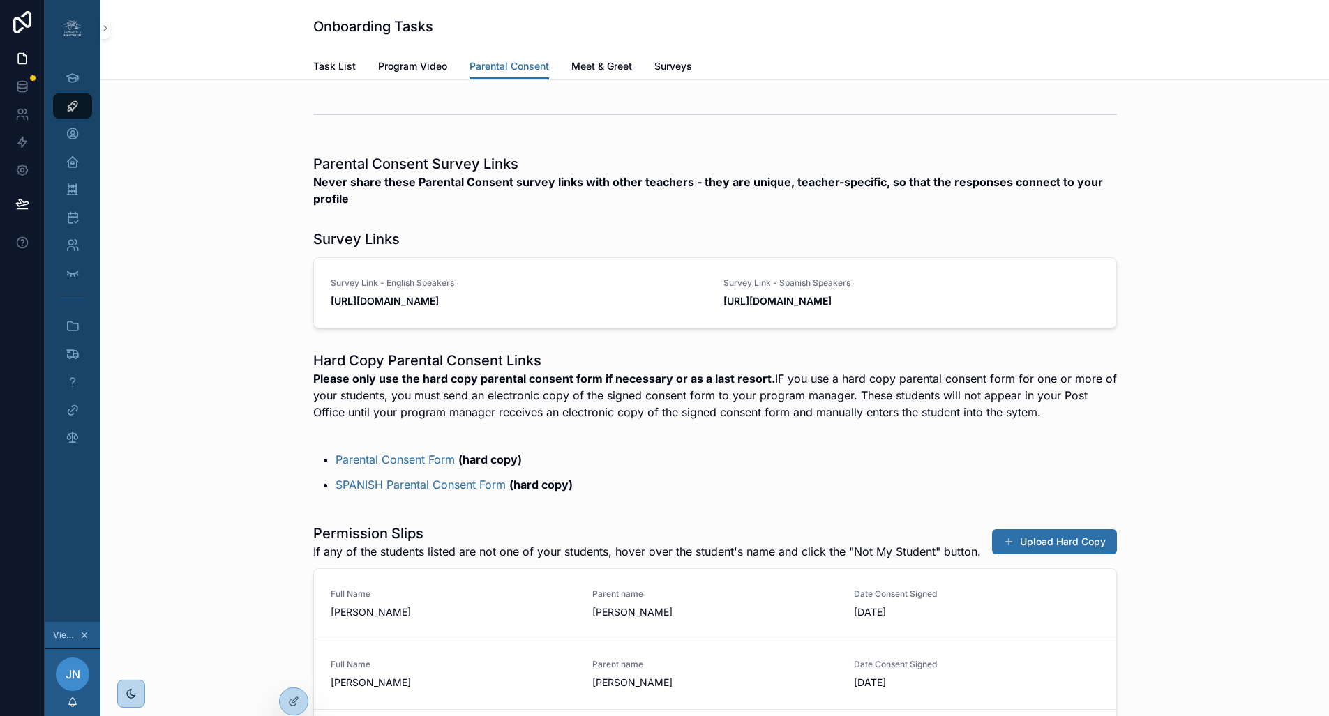
click at [1108, 104] on div "scrollable content" at bounding box center [715, 114] width 804 height 35
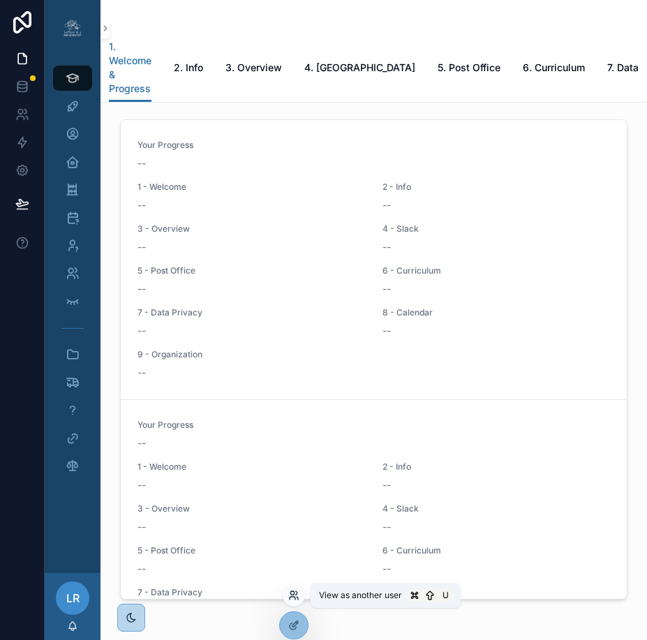
click at [291, 594] on icon at bounding box center [291, 592] width 3 height 3
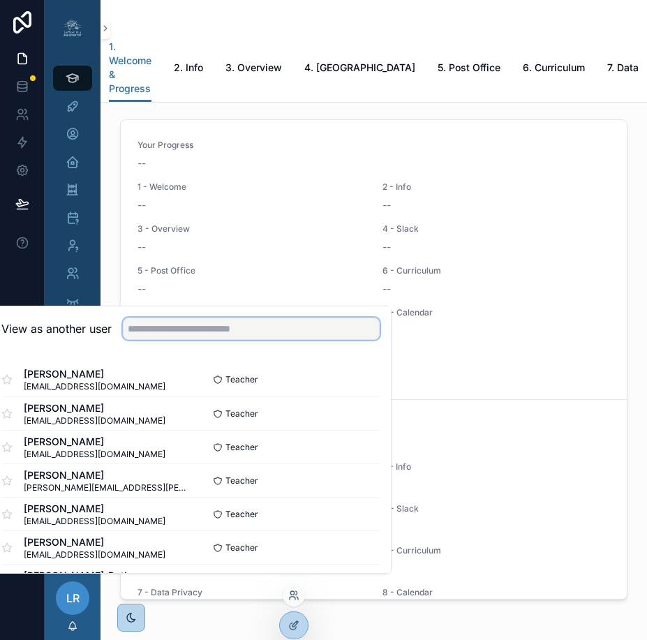
click at [305, 340] on input "text" at bounding box center [251, 328] width 257 height 22
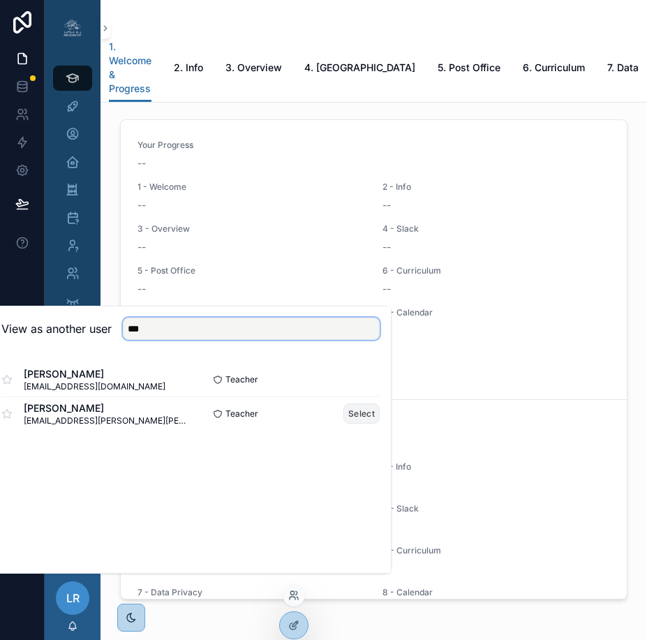
type input "***"
click at [366, 423] on button "Select" at bounding box center [361, 413] width 36 height 20
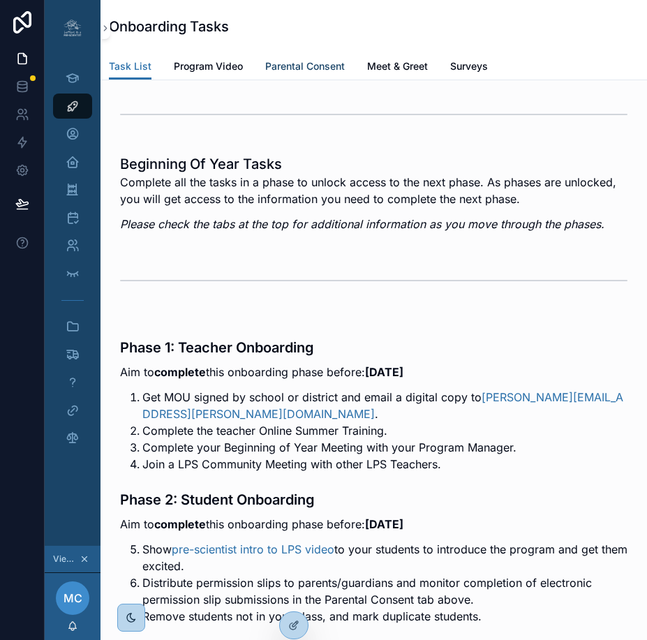
click at [278, 63] on span "Parental Consent" at bounding box center [305, 66] width 80 height 14
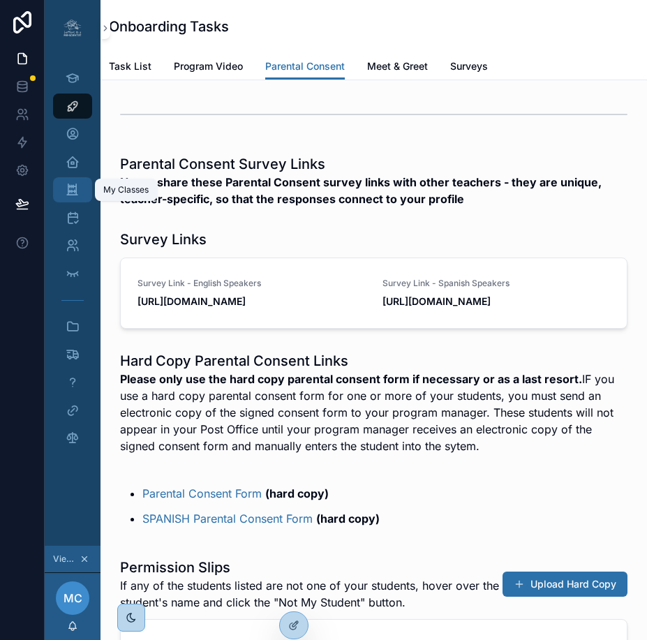
click at [79, 193] on icon "scrollable content" at bounding box center [72, 190] width 13 height 14
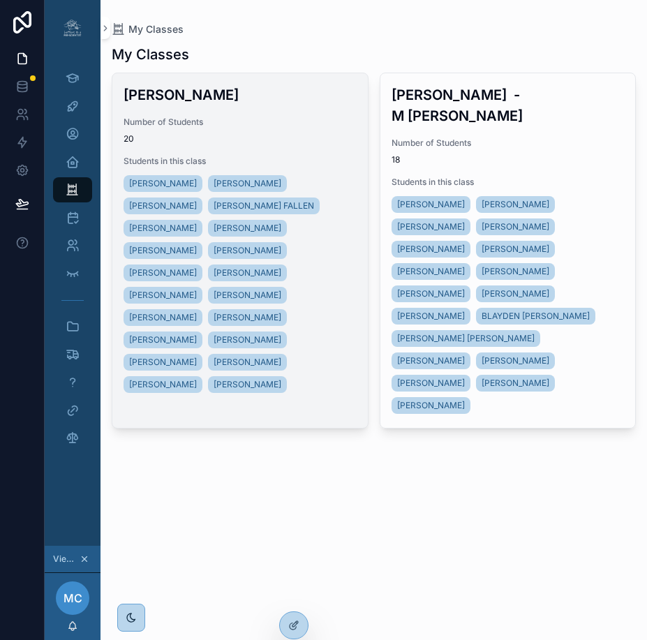
click at [285, 135] on span "20" at bounding box center [239, 138] width 233 height 11
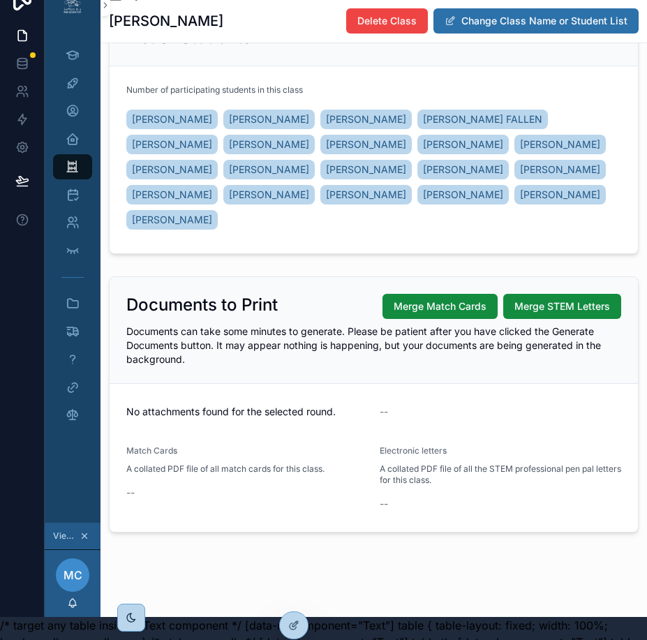
scroll to position [30, 8]
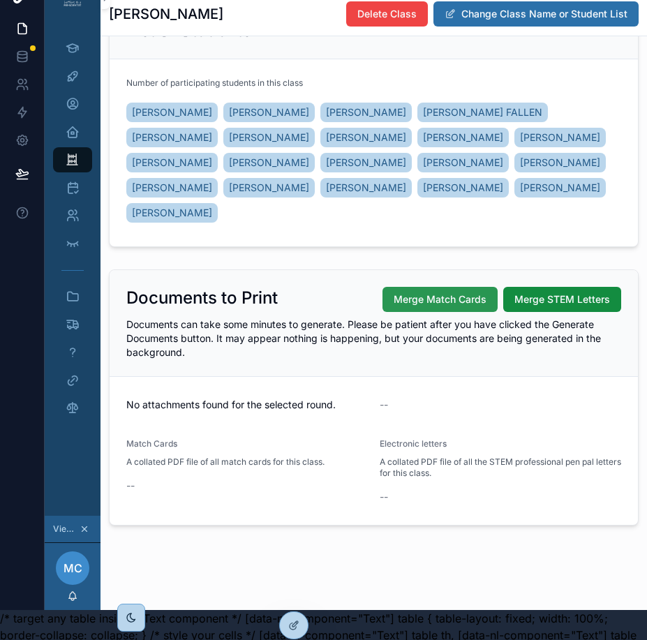
click at [453, 304] on span "Merge Match Cards" at bounding box center [439, 299] width 93 height 14
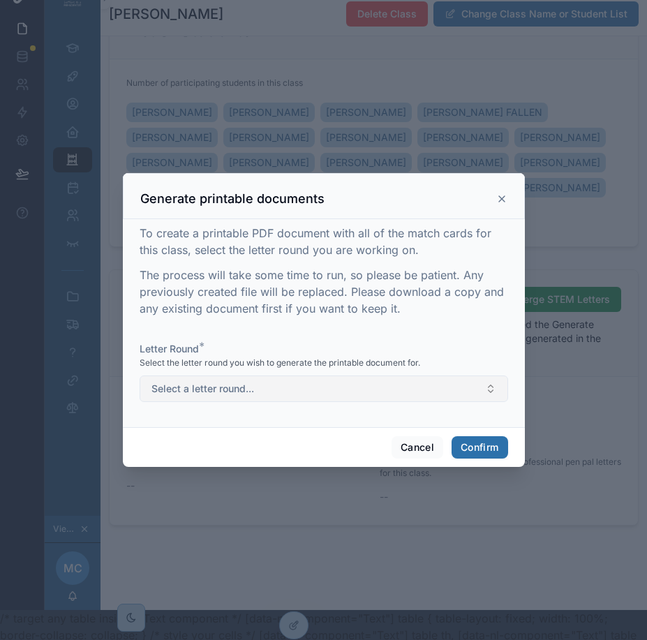
click at [456, 398] on button "Select a letter round..." at bounding box center [324, 388] width 368 height 27
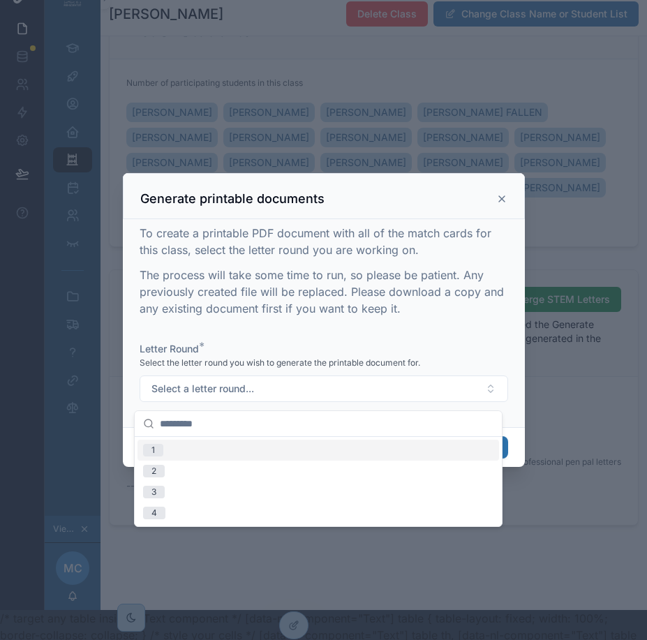
click at [400, 454] on div "1" at bounding box center [317, 449] width 361 height 21
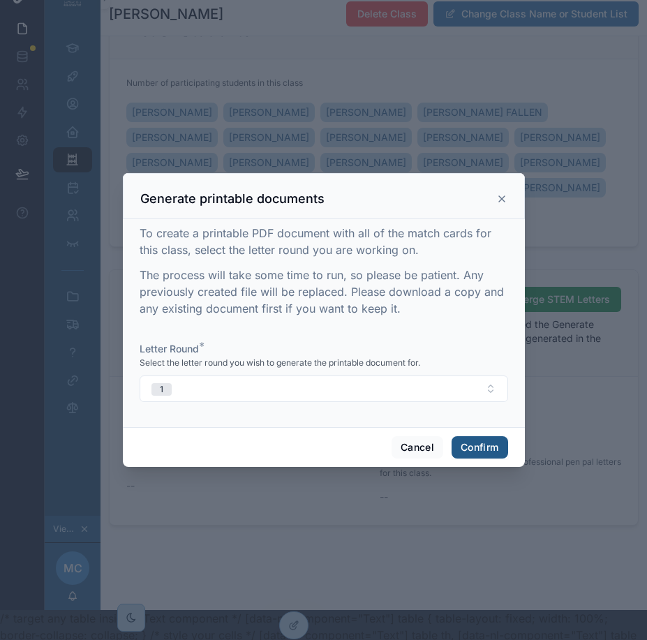
click at [465, 451] on button "Confirm" at bounding box center [479, 447] width 56 height 22
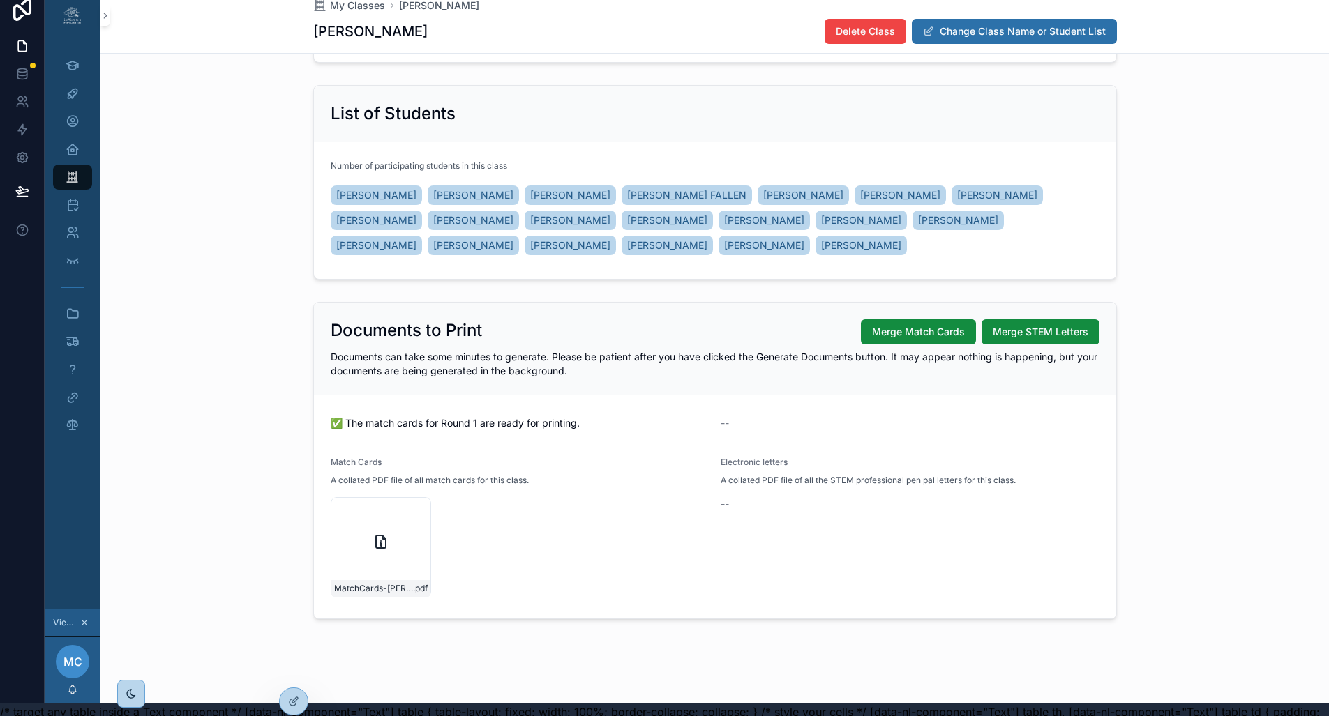
scroll to position [0, 0]
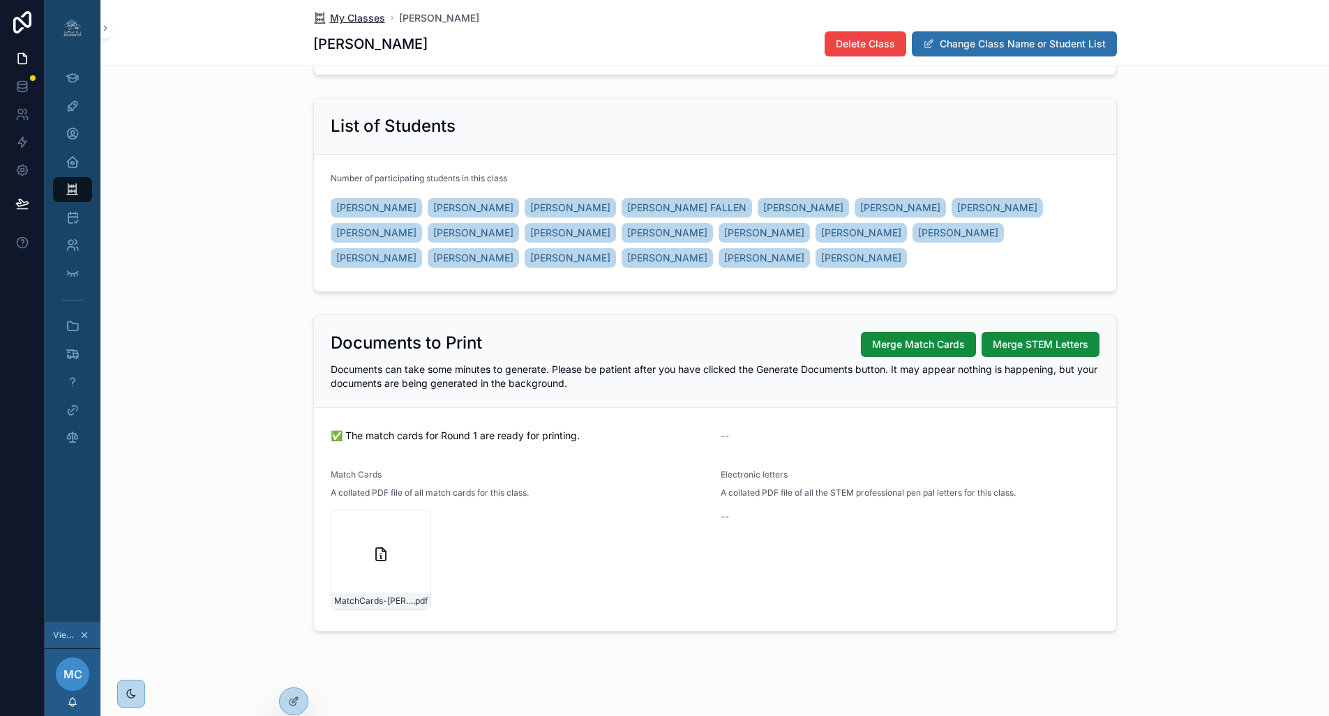
click at [377, 13] on span "My Classes" at bounding box center [357, 18] width 55 height 14
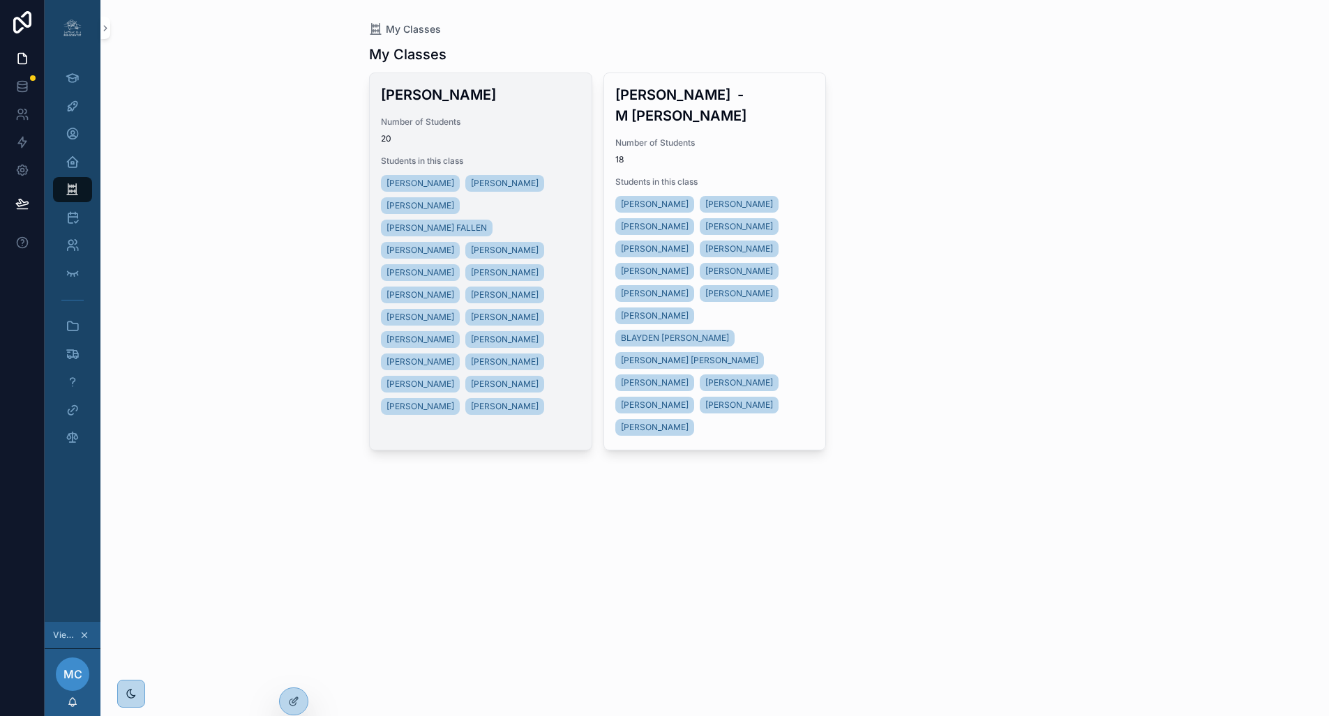
click at [519, 121] on span "Number of Students" at bounding box center [481, 121] width 200 height 11
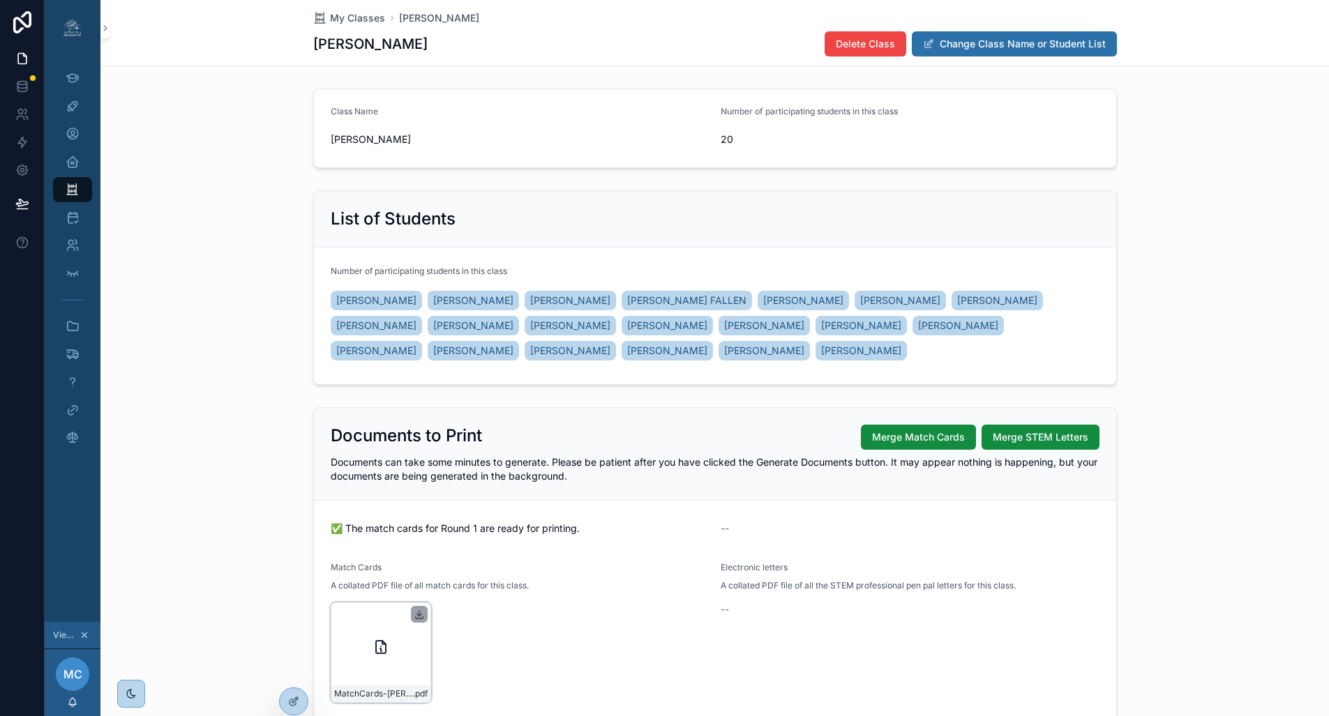
click at [421, 615] on icon "scrollable content" at bounding box center [418, 615] width 5 height 2
click at [363, 18] on span "My Classes" at bounding box center [357, 18] width 55 height 14
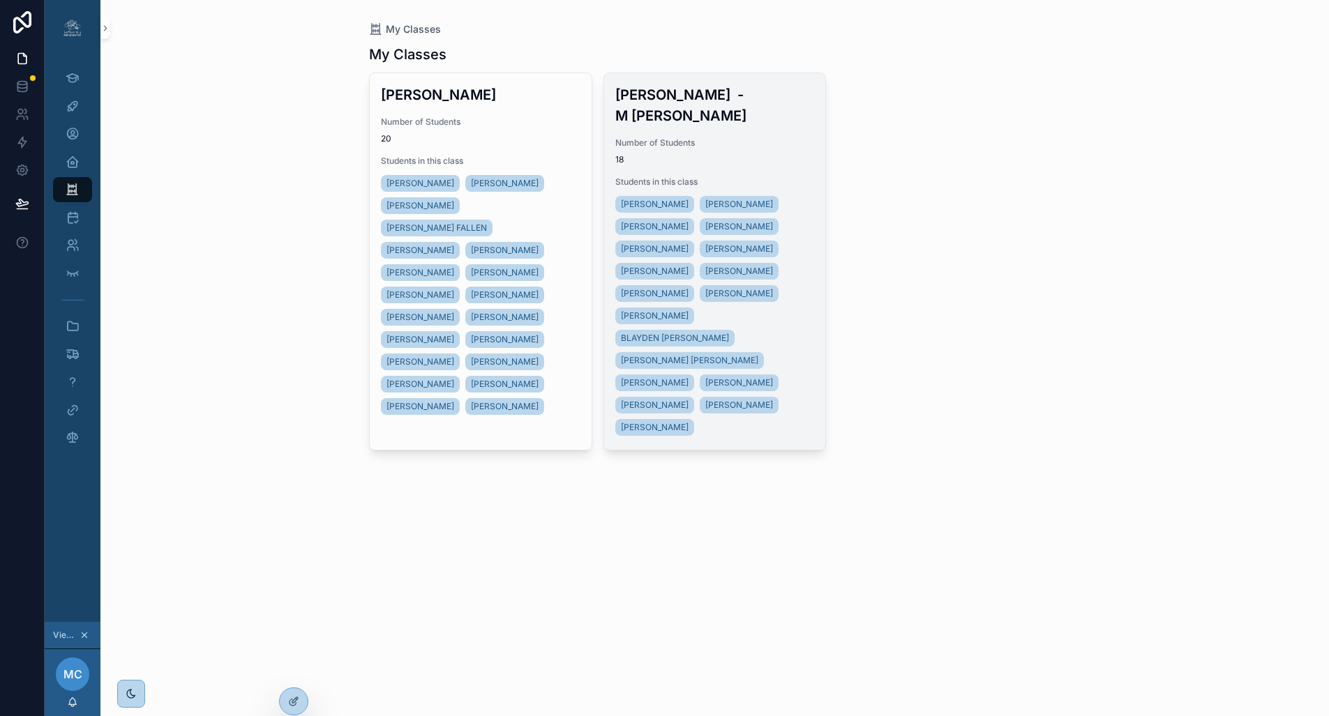
click at [646, 137] on span "Number of Students" at bounding box center [715, 142] width 200 height 11
